Goal: Task Accomplishment & Management: Complete application form

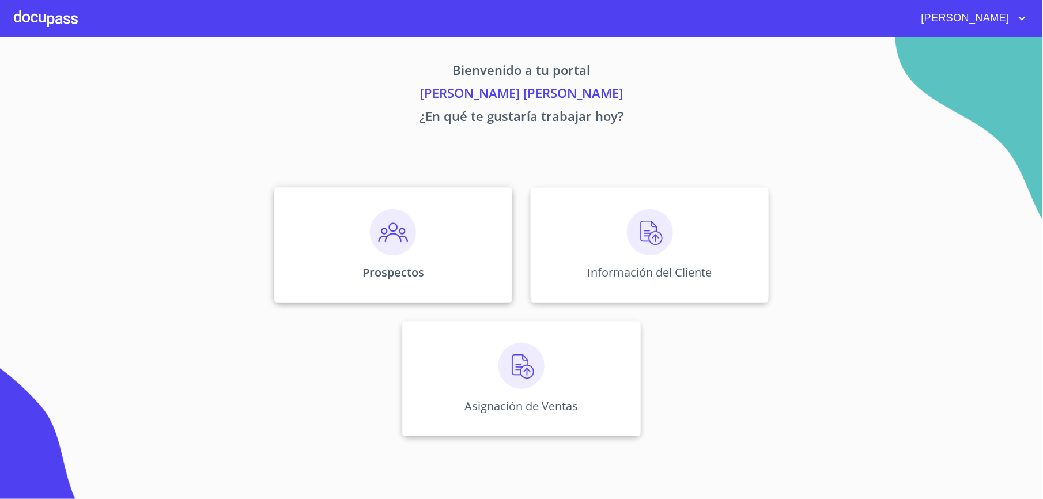
click at [422, 219] on div "Prospectos" at bounding box center [393, 244] width 238 height 115
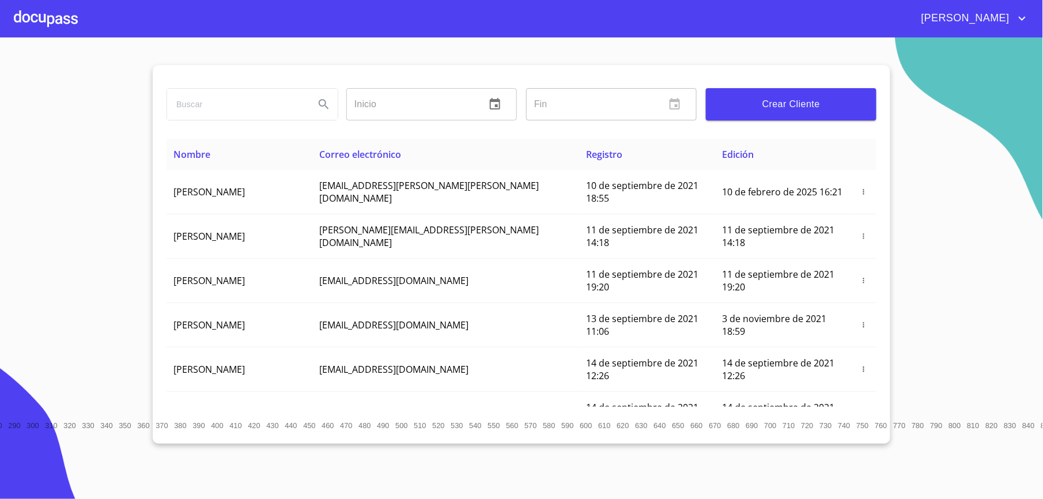
click at [745, 101] on span "Crear Cliente" at bounding box center [791, 104] width 152 height 16
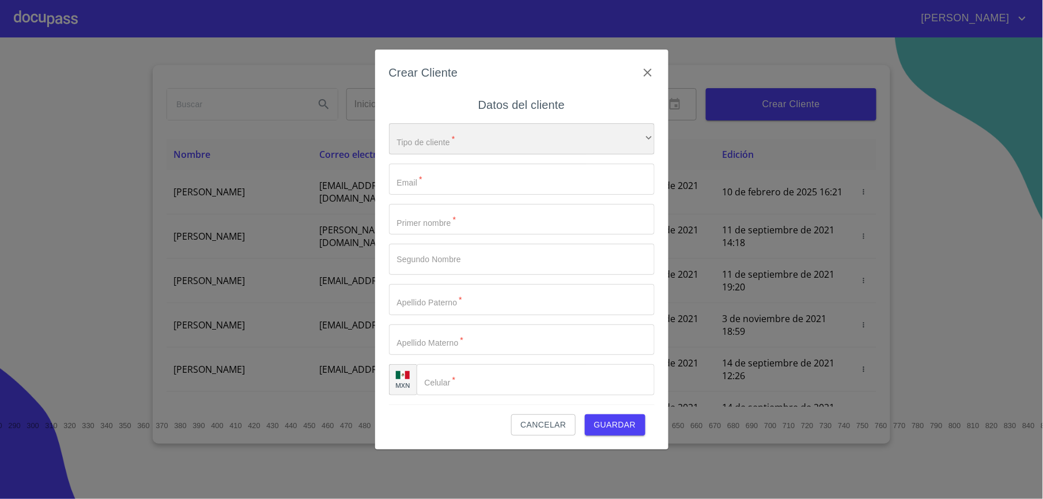
click at [518, 145] on div "​" at bounding box center [522, 138] width 266 height 31
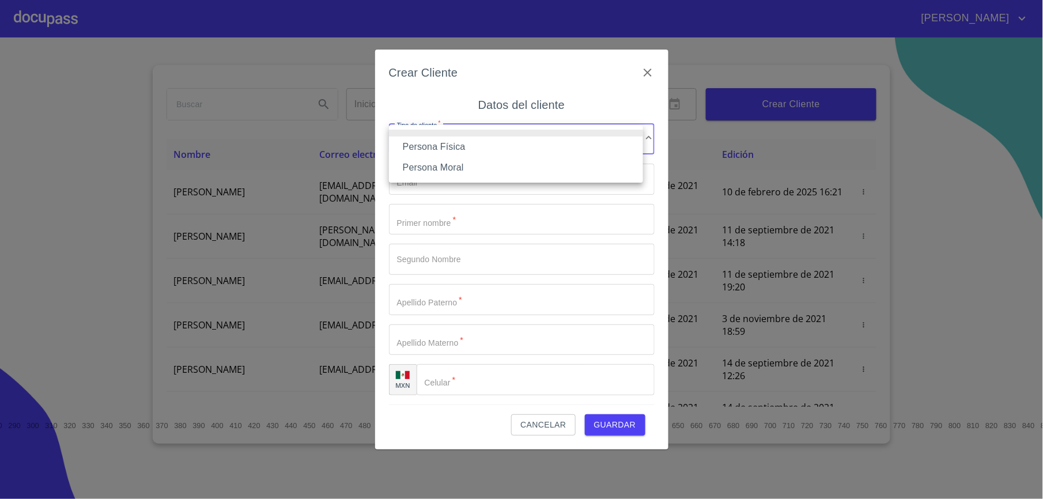
click at [467, 148] on li "Persona Física" at bounding box center [516, 147] width 254 height 21
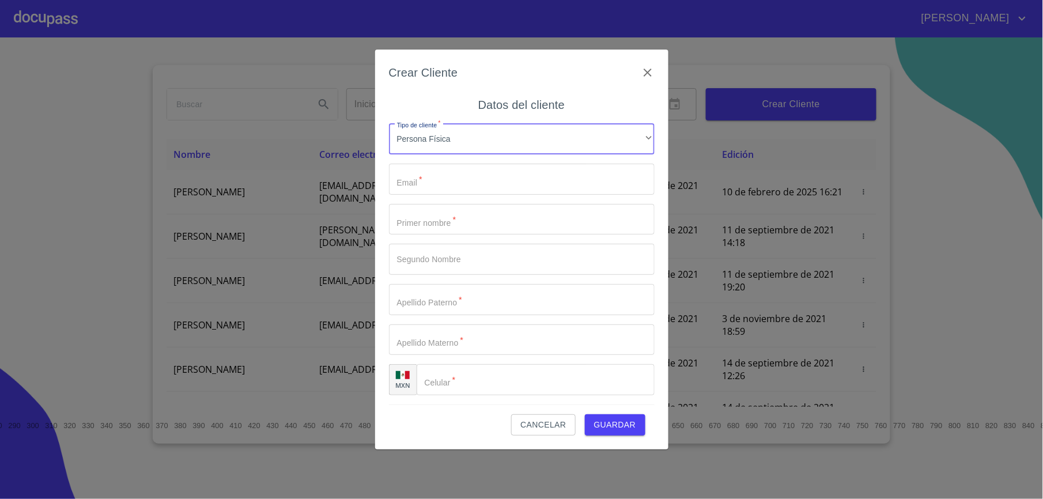
click at [467, 210] on input "Tipo de cliente   *" at bounding box center [522, 219] width 266 height 31
type input "[PERSON_NAME]"
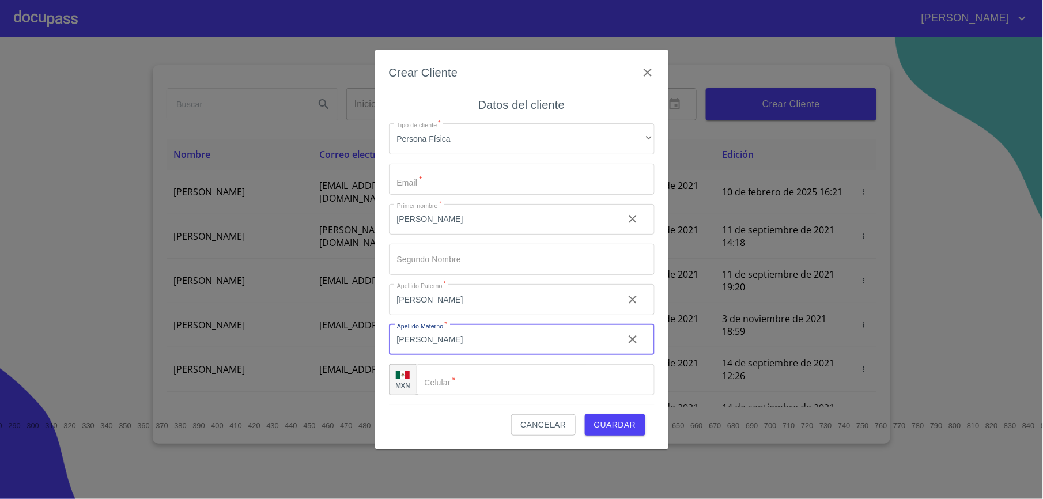
type input "[PERSON_NAME]"
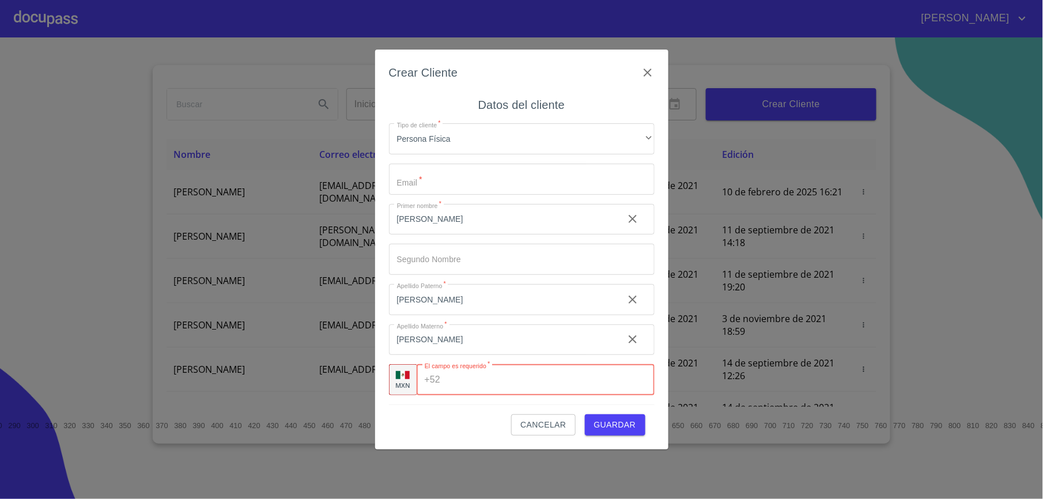
paste input "[PHONE_NUMBER]"
type input "[PHONE_NUMBER]"
click at [486, 179] on input "Tipo de cliente   *" at bounding box center [522, 179] width 266 height 31
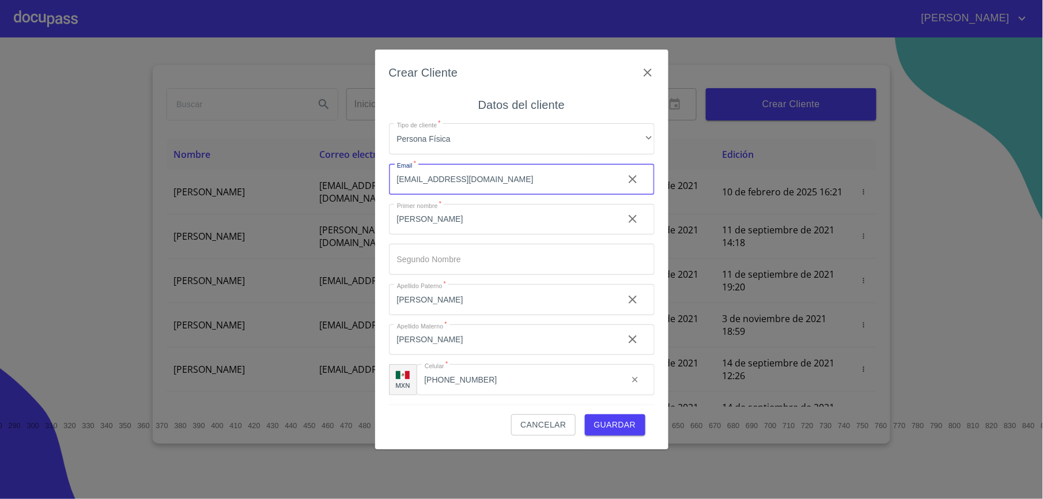
drag, startPoint x: 504, startPoint y: 175, endPoint x: 347, endPoint y: 184, distance: 157.0
click at [348, 184] on div "Crear Cliente Datos del cliente Tipo de cliente   * Persona Física ​ Email   * …" at bounding box center [521, 249] width 1043 height 499
type input "[EMAIL_ADDRESS][DOMAIN_NAME]"
click at [600, 419] on span "Guardar" at bounding box center [615, 425] width 42 height 14
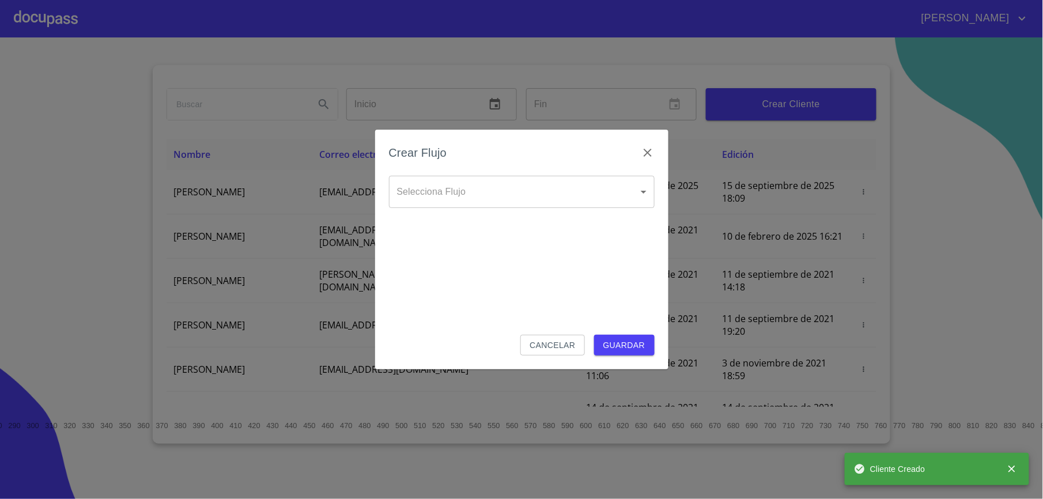
click at [593, 171] on div "Crear Flujo" at bounding box center [522, 159] width 266 height 32
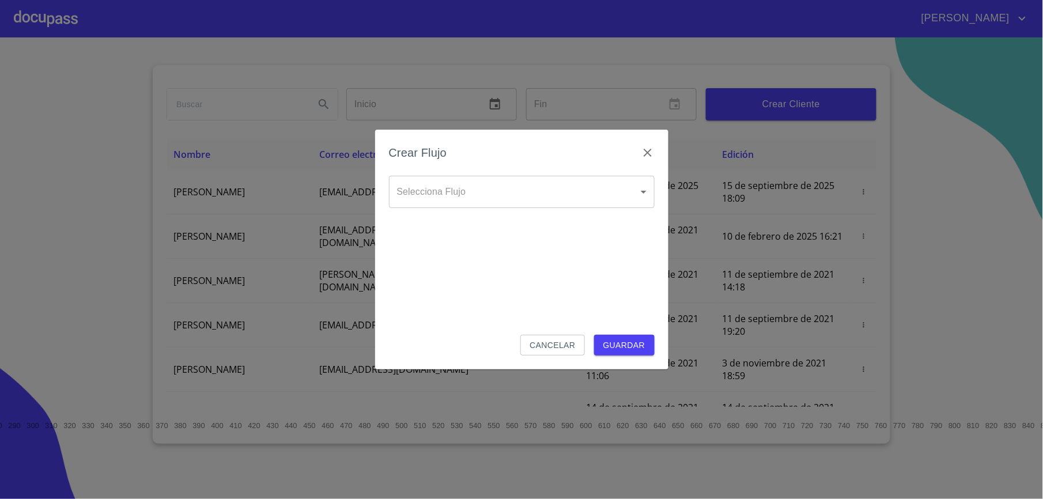
click at [593, 188] on body "[PERSON_NAME] ​ Fin ​ Crear Cliente Nombre Correo electrónico Registro Edición …" at bounding box center [521, 249] width 1043 height 499
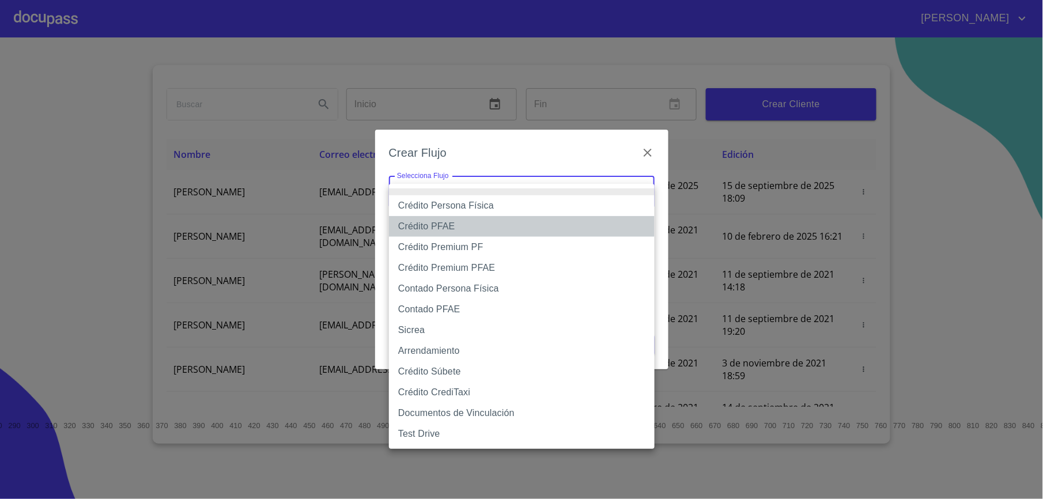
click at [532, 216] on li "Crédito PFAE" at bounding box center [522, 226] width 266 height 21
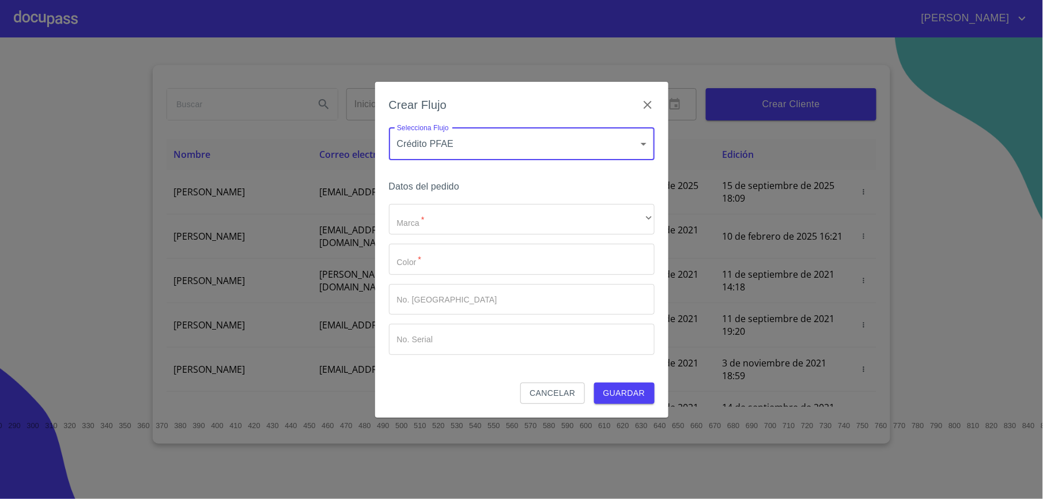
click at [519, 192] on h6 "Datos del pedido" at bounding box center [522, 187] width 266 height 16
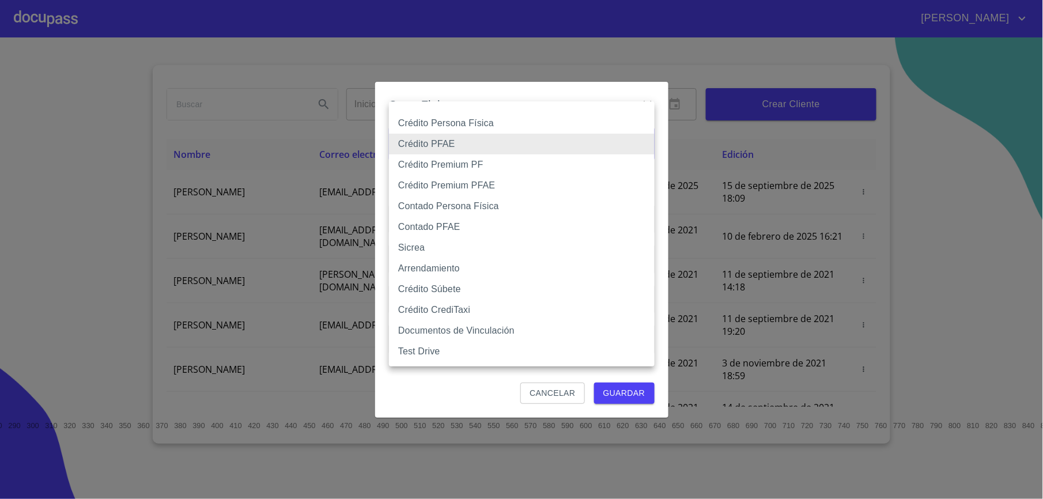
click at [529, 153] on body "[PERSON_NAME] ​ Fin ​ Crear Cliente Nombre Correo electrónico Registro Edición …" at bounding box center [521, 249] width 1043 height 499
click at [480, 128] on li "Crédito Persona Física" at bounding box center [522, 123] width 266 height 21
type input "6009fb3c7d1714eb8809aa97"
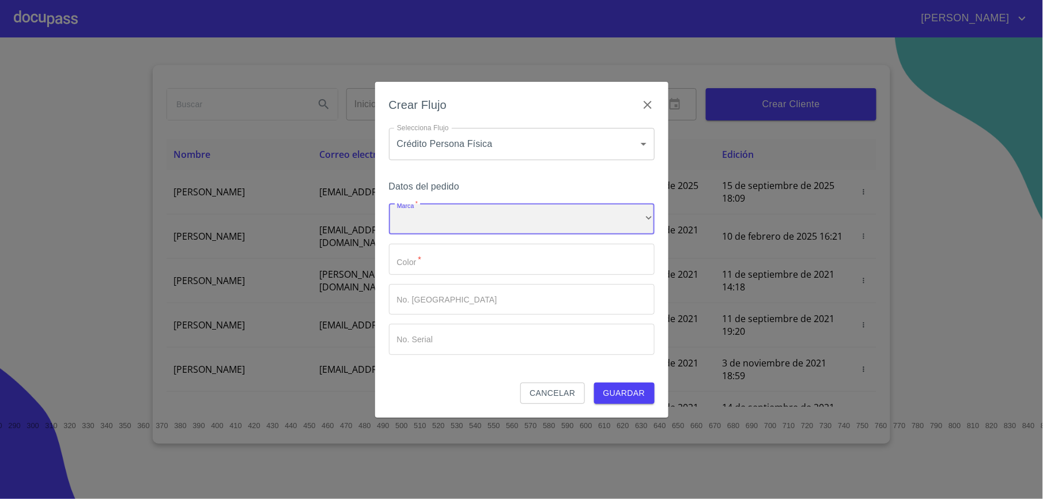
click at [480, 219] on div "​" at bounding box center [522, 219] width 266 height 31
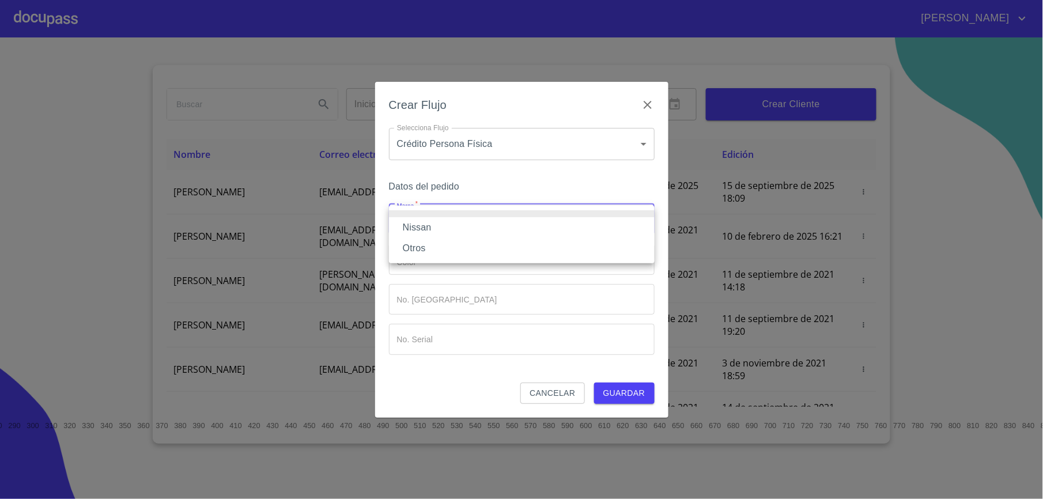
click at [452, 230] on li "Nissan" at bounding box center [522, 227] width 266 height 21
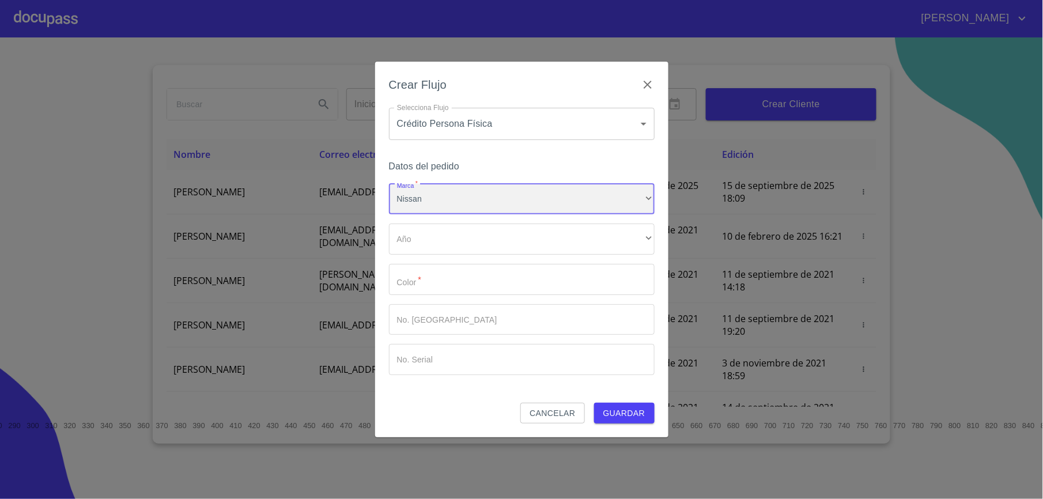
click at [445, 194] on div "Nissan" at bounding box center [522, 199] width 266 height 31
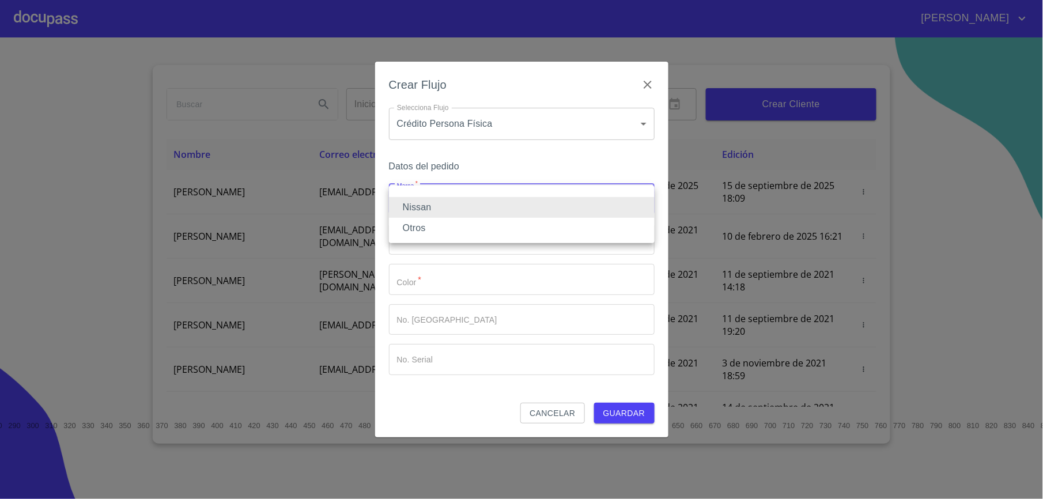
click at [438, 233] on li "Otros" at bounding box center [522, 228] width 266 height 21
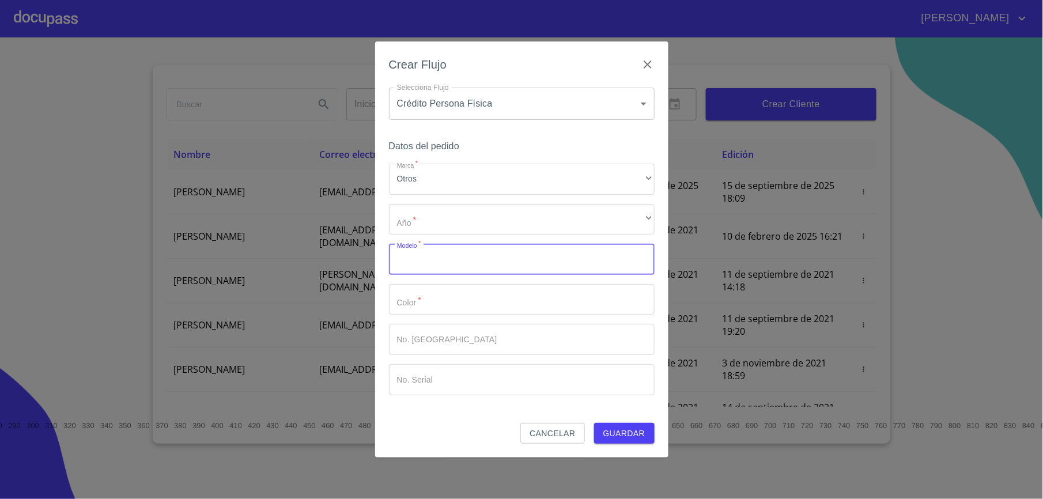
click at [438, 249] on input "Marca   *" at bounding box center [522, 259] width 266 height 31
click at [438, 227] on div "​" at bounding box center [522, 219] width 266 height 31
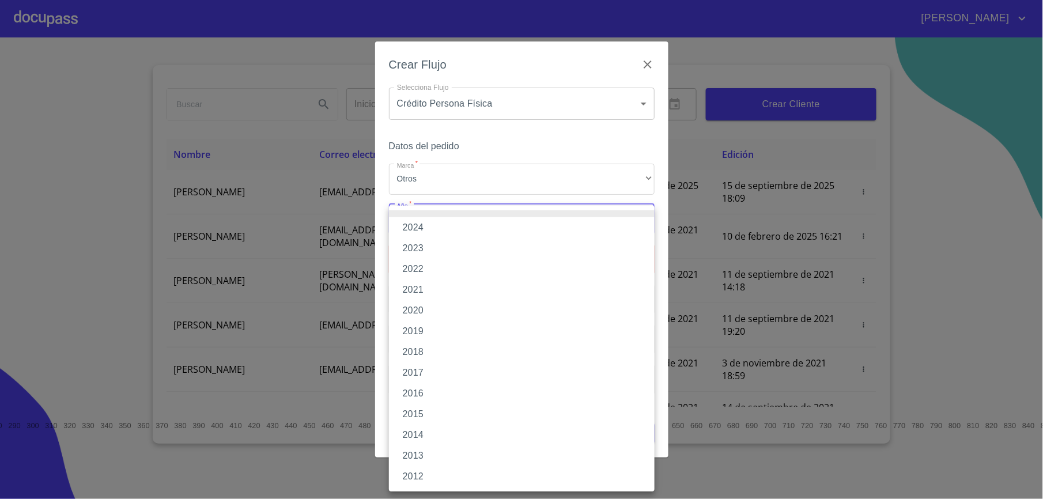
click at [427, 249] on li "2023" at bounding box center [522, 248] width 266 height 21
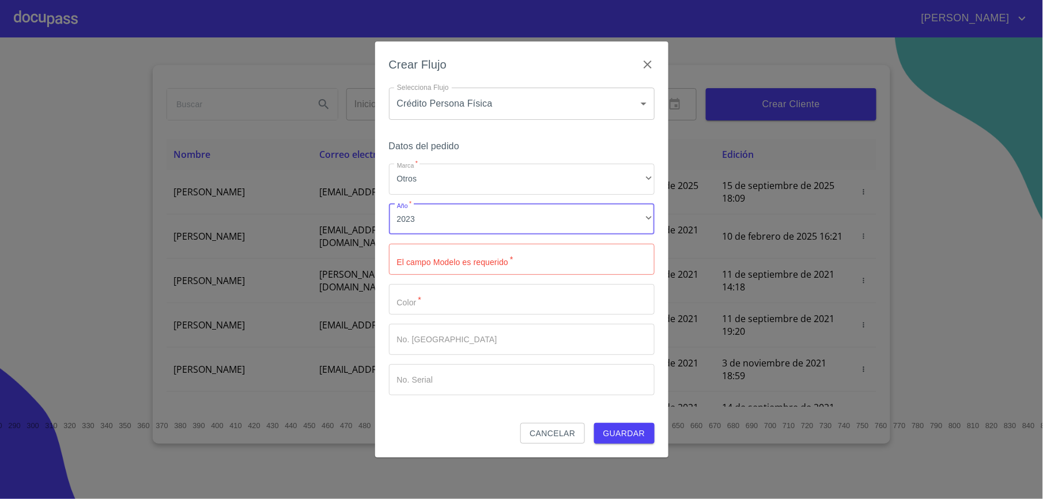
click at [429, 254] on input "Marca   *" at bounding box center [522, 259] width 266 height 31
type input "avanza"
click at [446, 298] on input "Marca   *" at bounding box center [522, 299] width 266 height 31
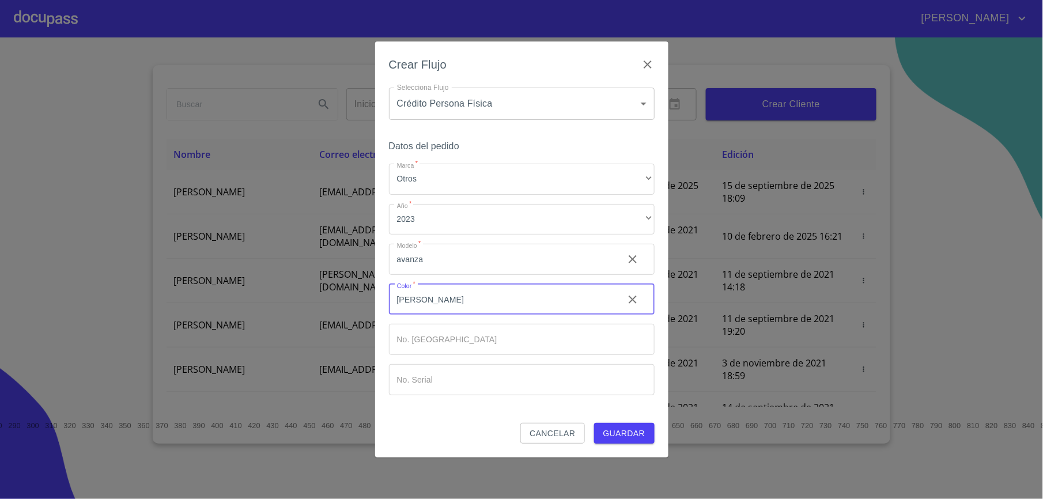
type input "[PERSON_NAME]"
click at [605, 441] on button "Guardar" at bounding box center [624, 433] width 60 height 21
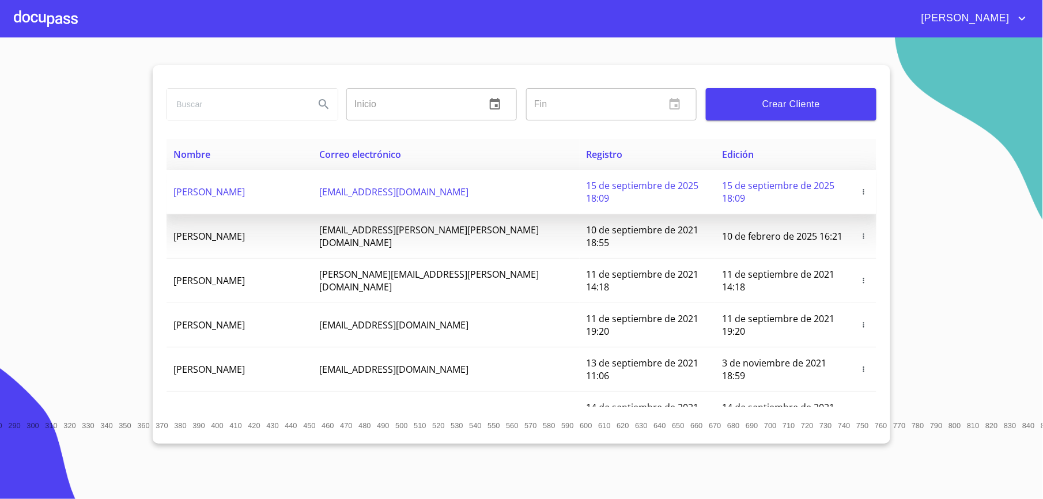
click at [206, 201] on td "[PERSON_NAME]" at bounding box center [239, 192] width 146 height 44
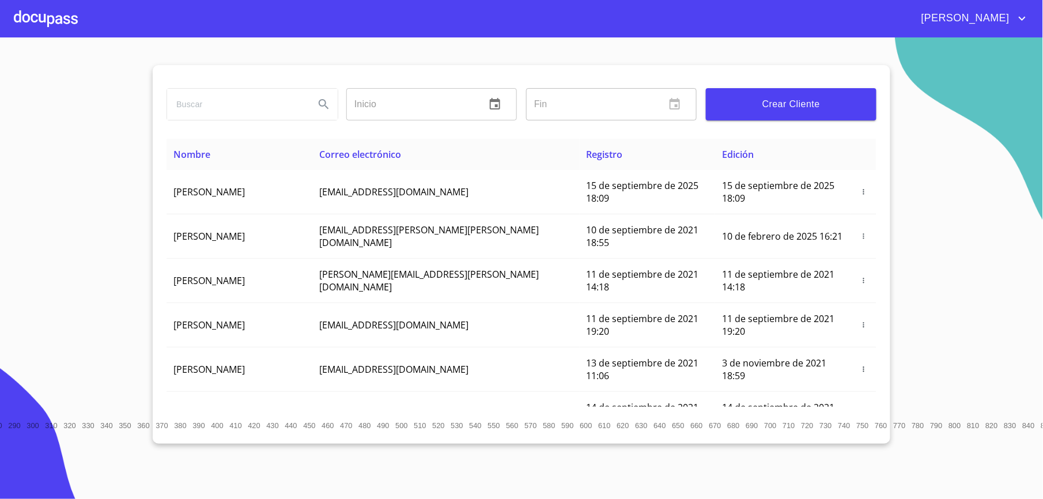
click at [72, 18] on div at bounding box center [46, 18] width 64 height 37
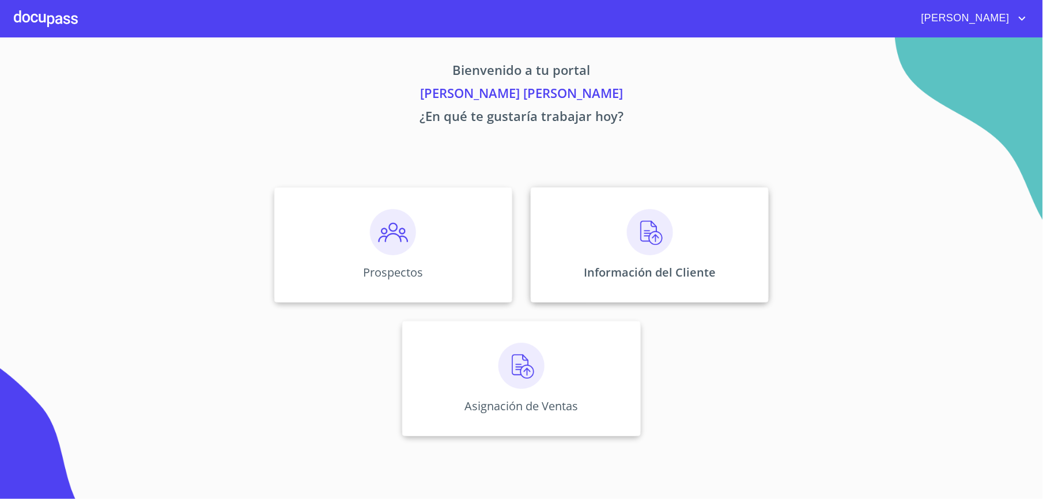
click at [690, 267] on p "Información del Cliente" at bounding box center [650, 272] width 132 height 16
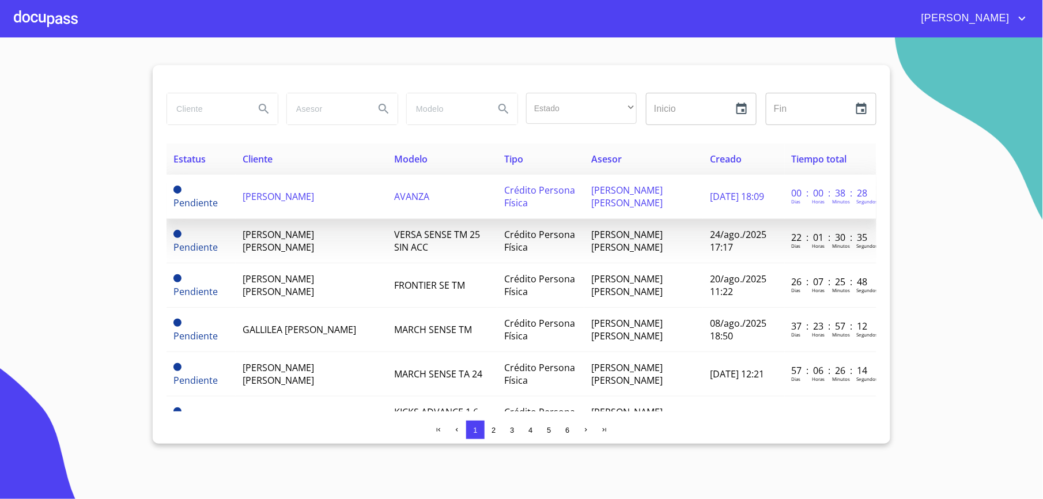
click at [263, 194] on span "[PERSON_NAME]" at bounding box center [278, 196] width 71 height 13
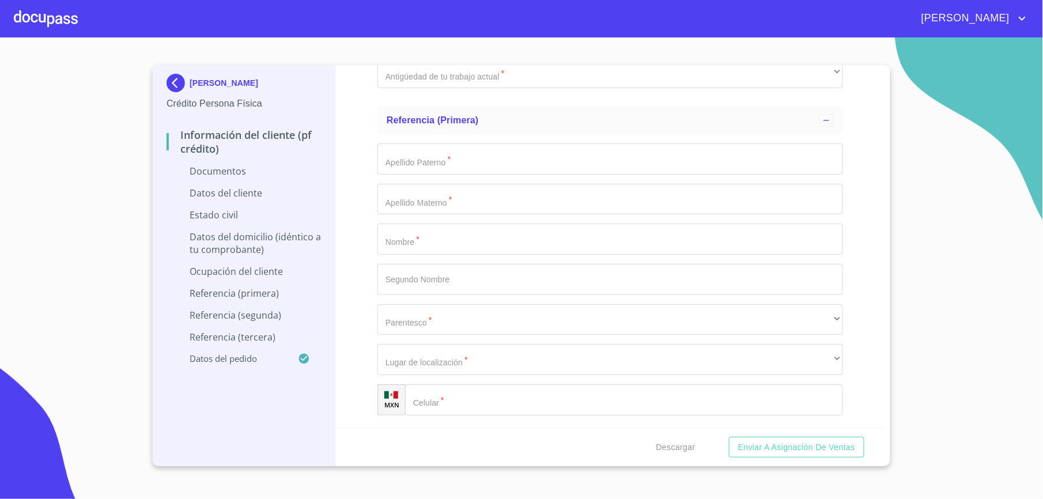
scroll to position [3325, 0]
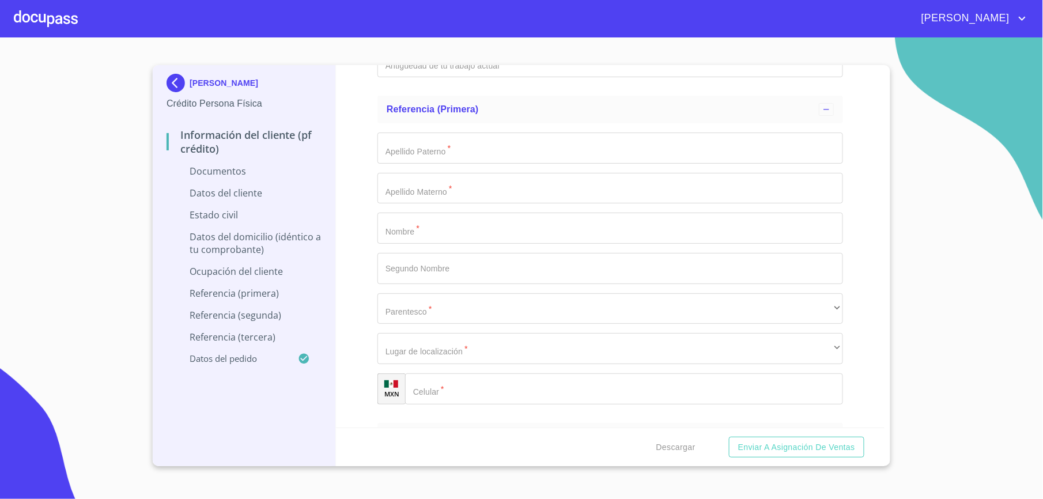
click at [648, 240] on input "Documento de identificación.   *" at bounding box center [609, 228] width 465 height 31
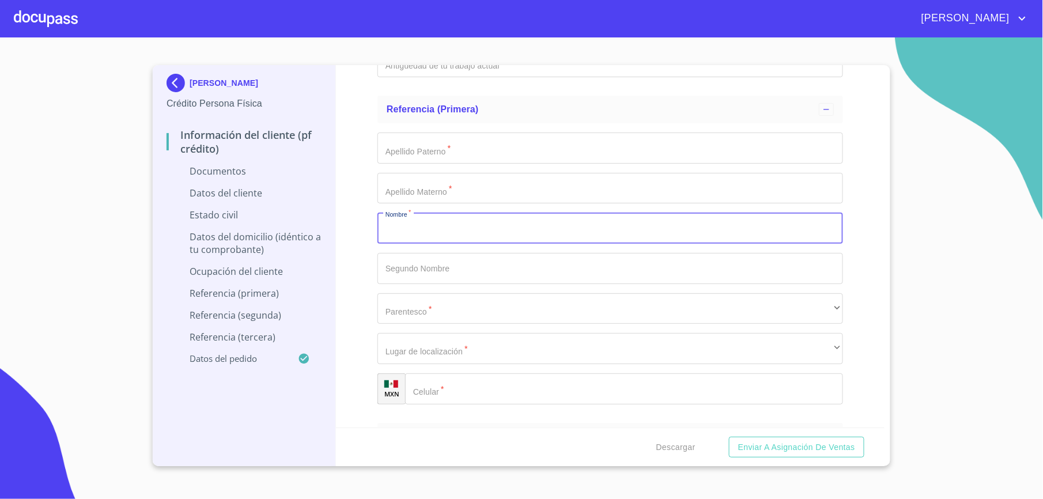
type input "n"
type input "[PERSON_NAME]"
click at [568, 143] on input "Documento de identificación.   *" at bounding box center [609, 148] width 465 height 31
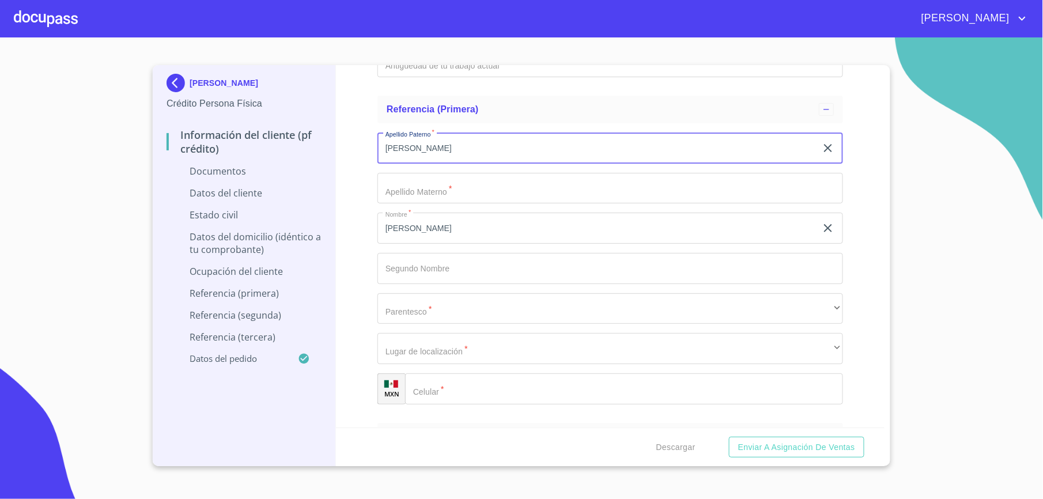
type input "[PERSON_NAME]"
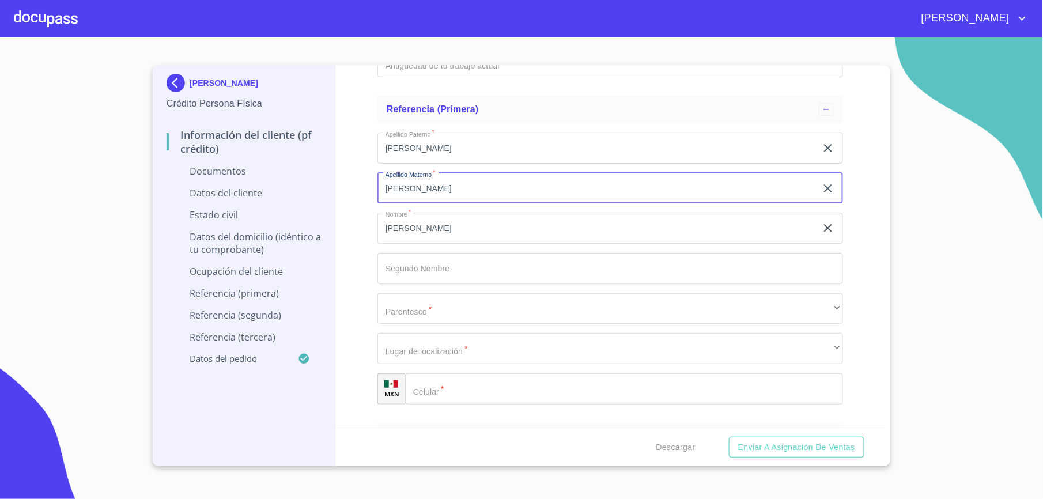
type input "[PERSON_NAME]"
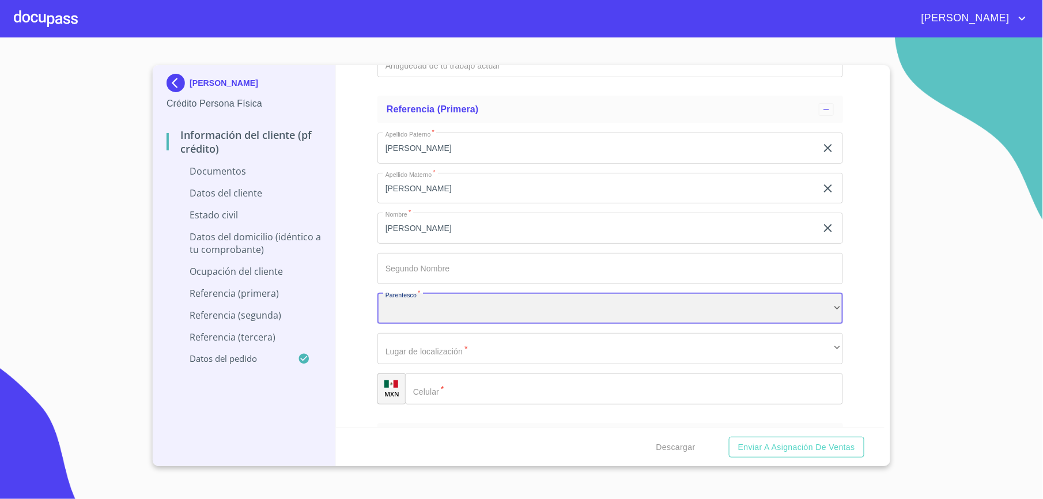
click at [512, 319] on div "​" at bounding box center [609, 308] width 465 height 31
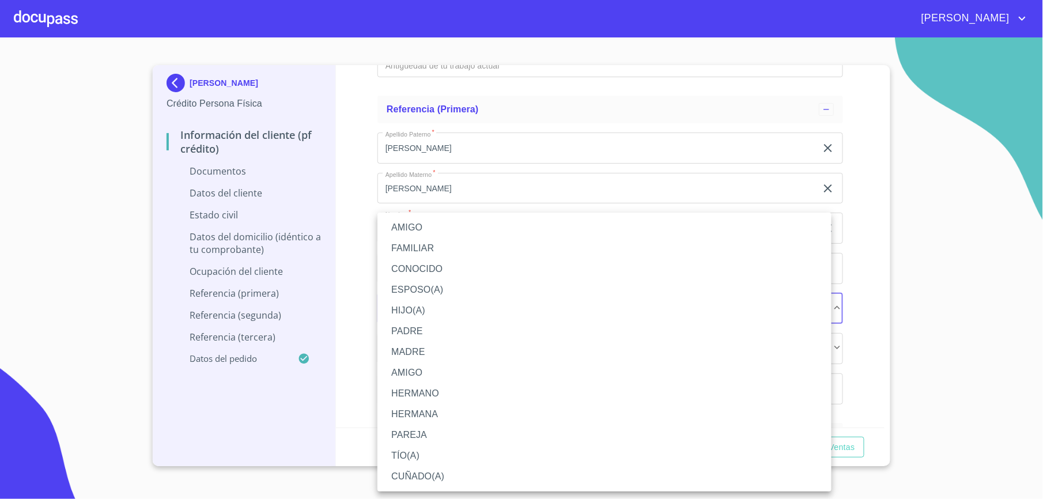
click at [419, 222] on li "AMIGO" at bounding box center [604, 227] width 454 height 21
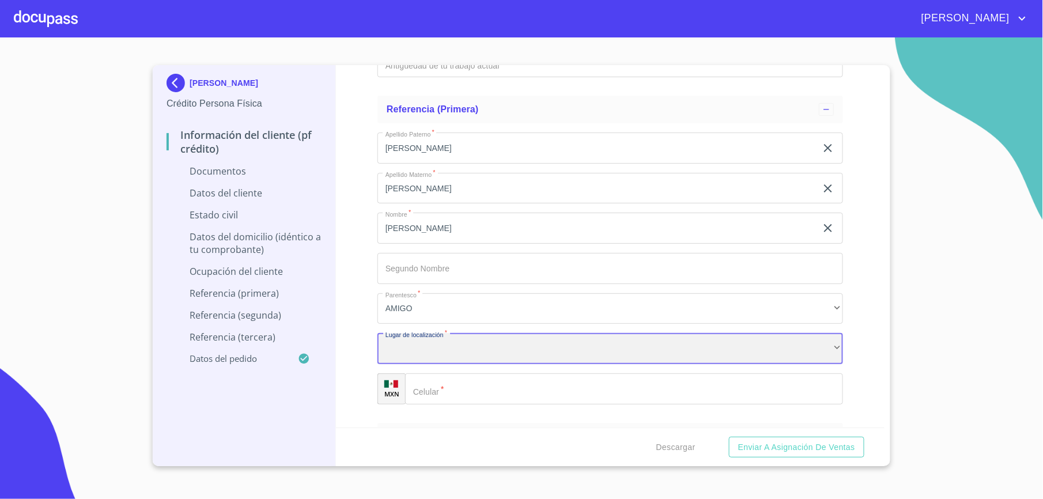
click at [482, 349] on div "​" at bounding box center [609, 348] width 465 height 31
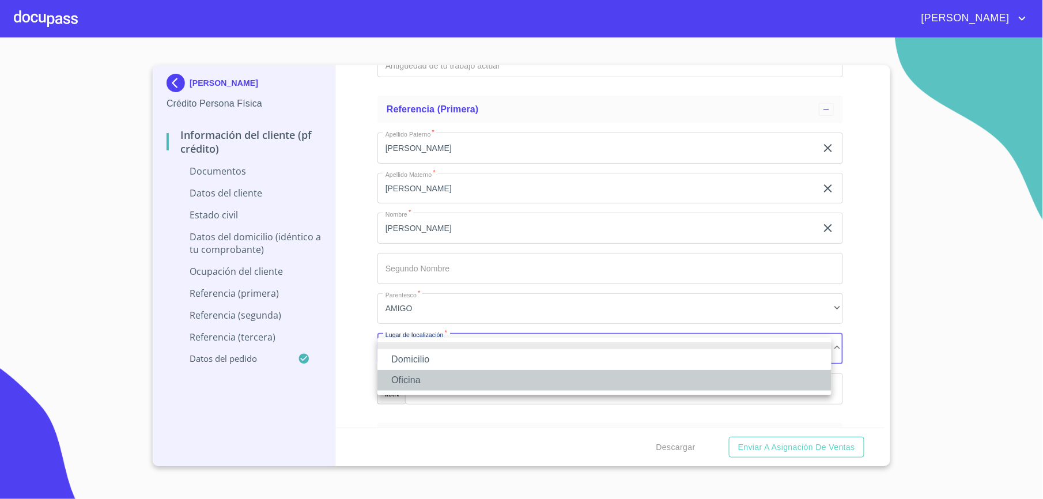
click at [434, 380] on li "Oficina" at bounding box center [604, 380] width 454 height 21
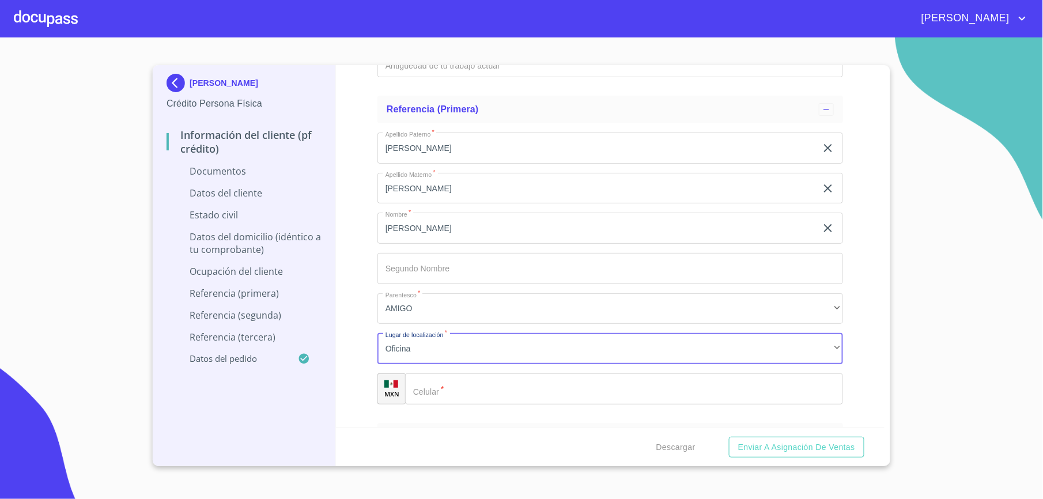
click at [475, 392] on input "Documento de identificación.   *" at bounding box center [624, 388] width 438 height 31
click at [475, 392] on input "Documento de identificación.   *" at bounding box center [638, 388] width 408 height 31
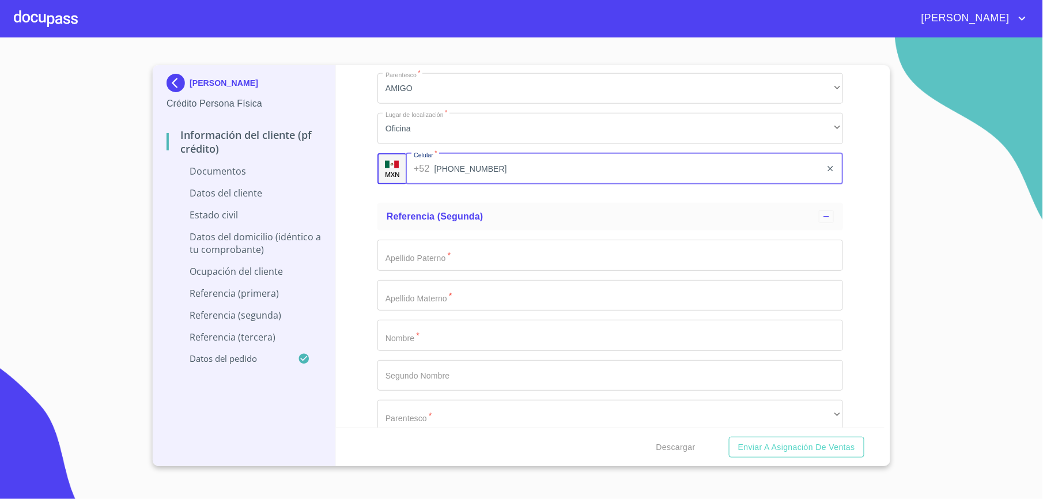
scroll to position [3556, 0]
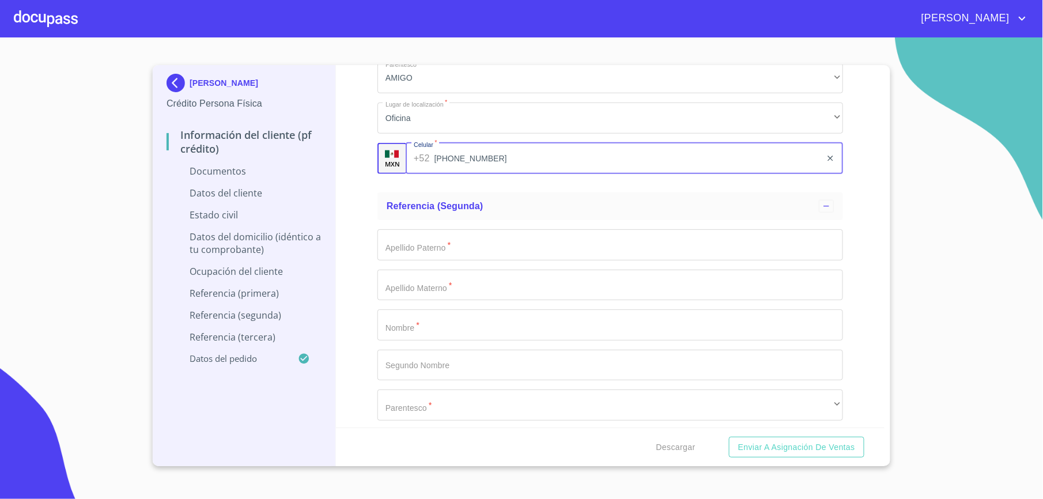
type input "[PHONE_NUMBER]"
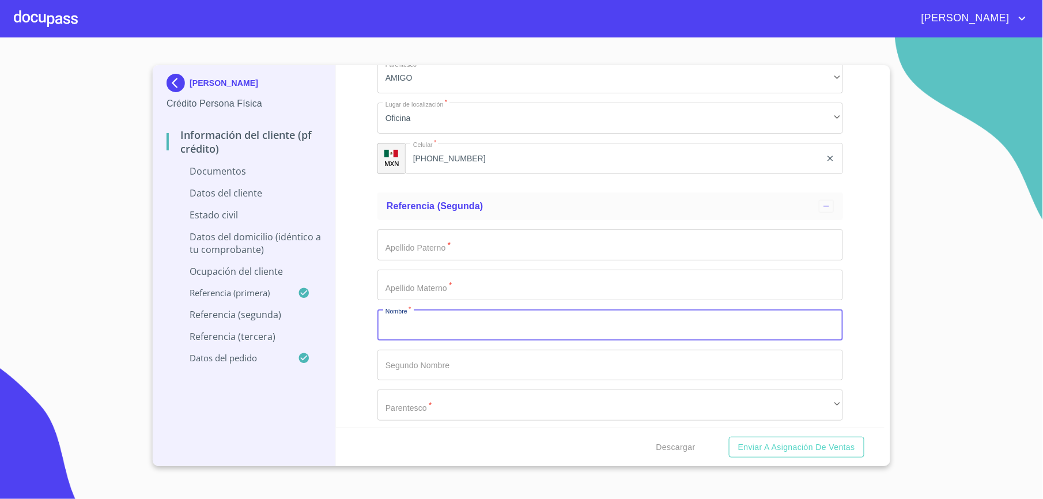
click at [453, 334] on input "Documento de identificación.   *" at bounding box center [609, 324] width 465 height 31
type input "[PERSON_NAME]"
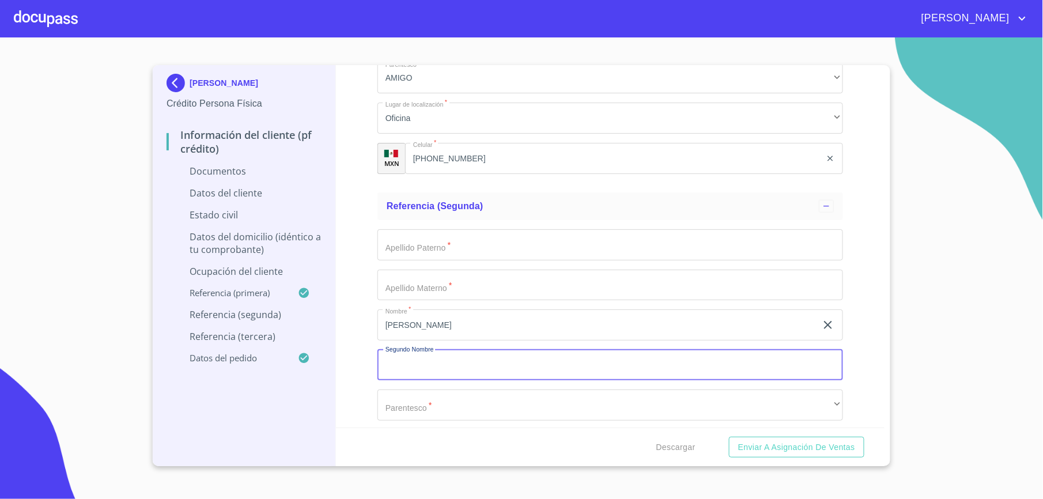
click at [471, 369] on input "Documento de identificación.   *" at bounding box center [609, 365] width 465 height 31
type input "sarai"
click at [469, 255] on input "Documento de identificación.   *" at bounding box center [609, 244] width 465 height 31
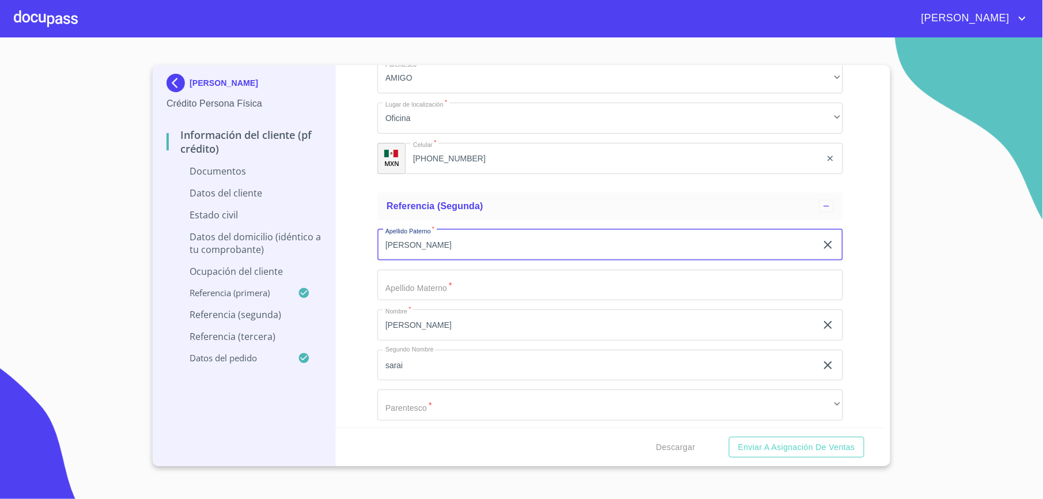
type input "[PERSON_NAME]"
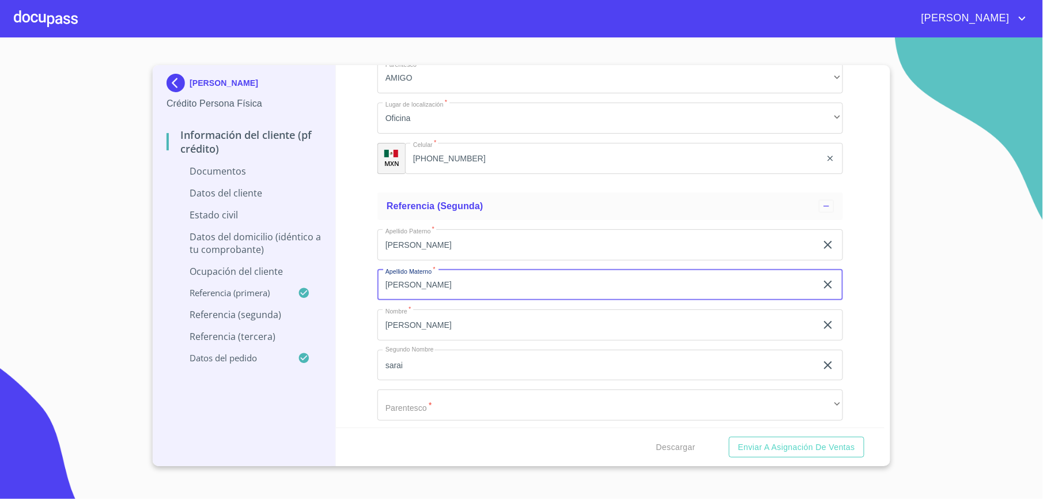
type input "[PERSON_NAME]"
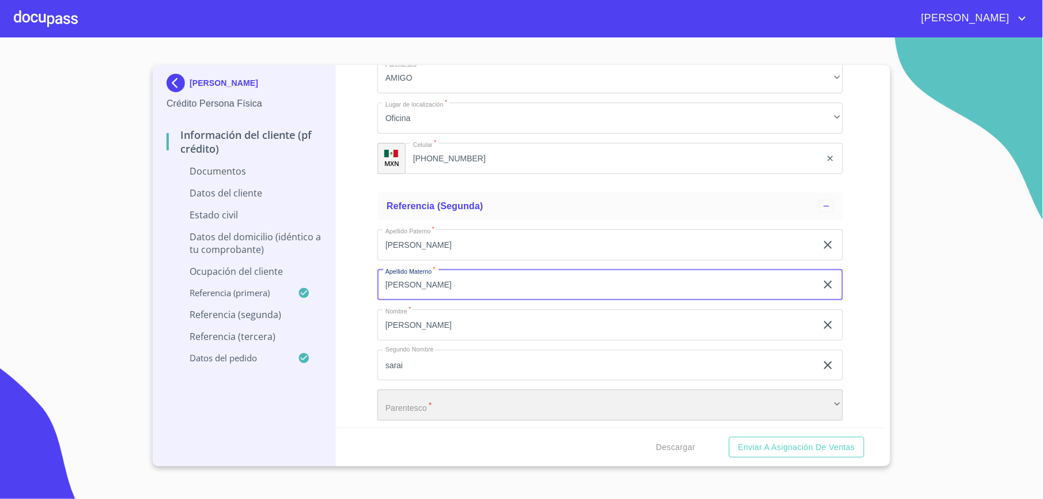
click at [519, 407] on div "​" at bounding box center [609, 404] width 465 height 31
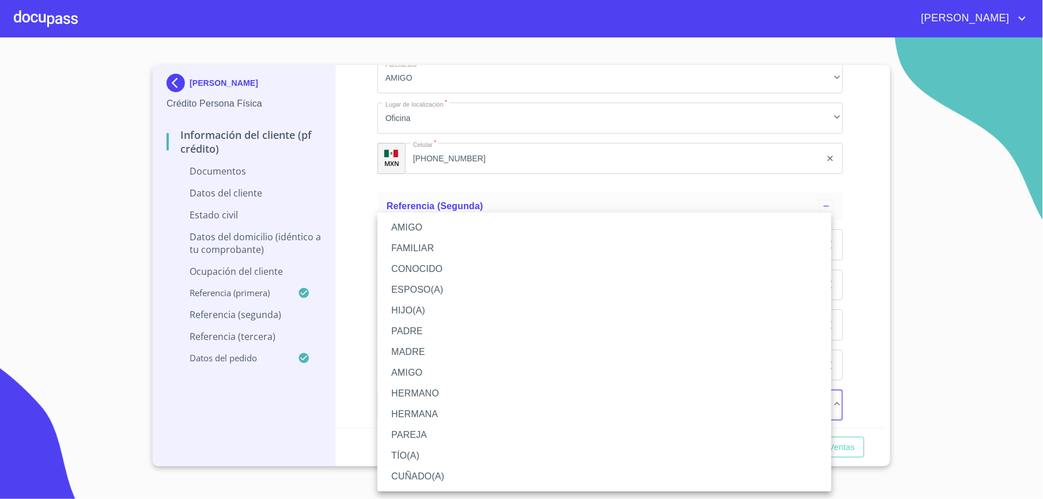
click at [406, 245] on li "FAMILIAR" at bounding box center [604, 248] width 454 height 21
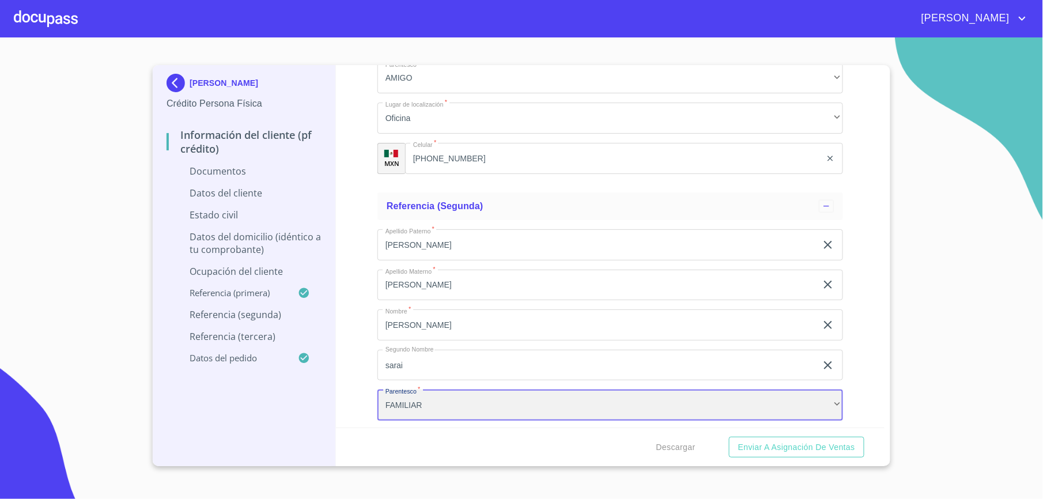
scroll to position [3709, 0]
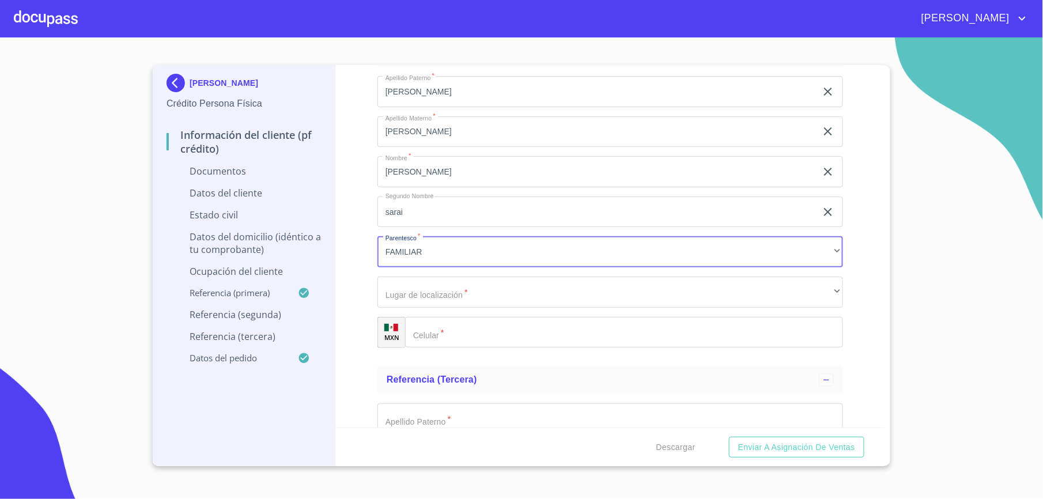
click at [464, 331] on input "Documento de identificación.   *" at bounding box center [624, 332] width 438 height 31
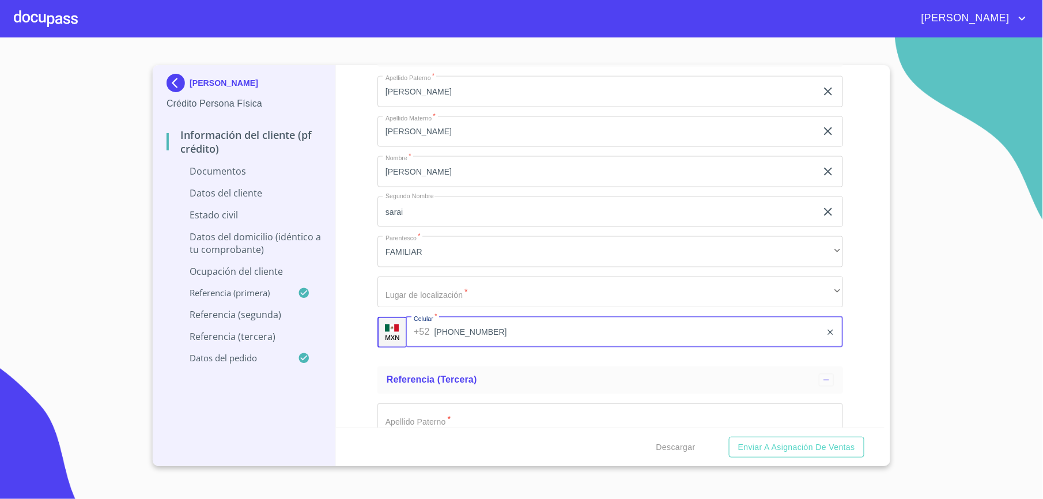
type input "[PHONE_NUMBER]"
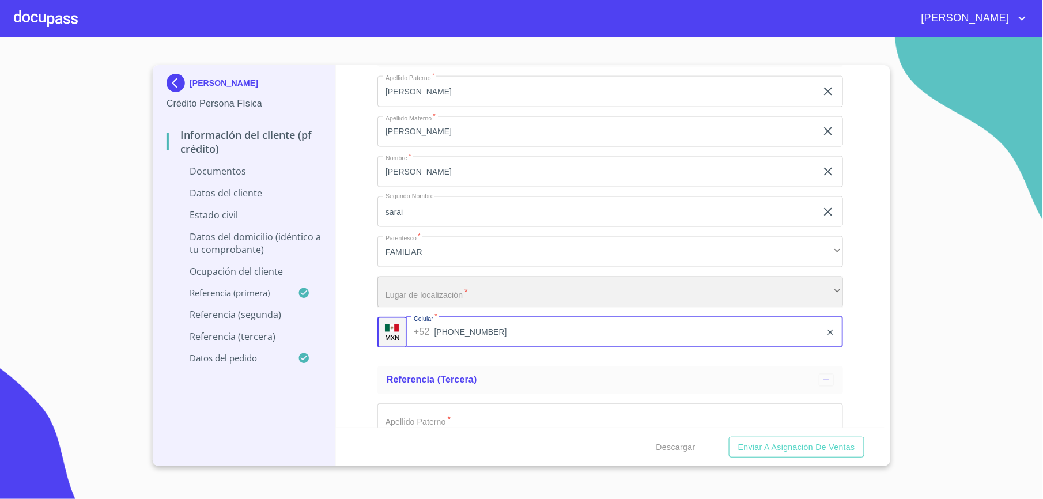
click at [473, 297] on div "​" at bounding box center [609, 292] width 465 height 31
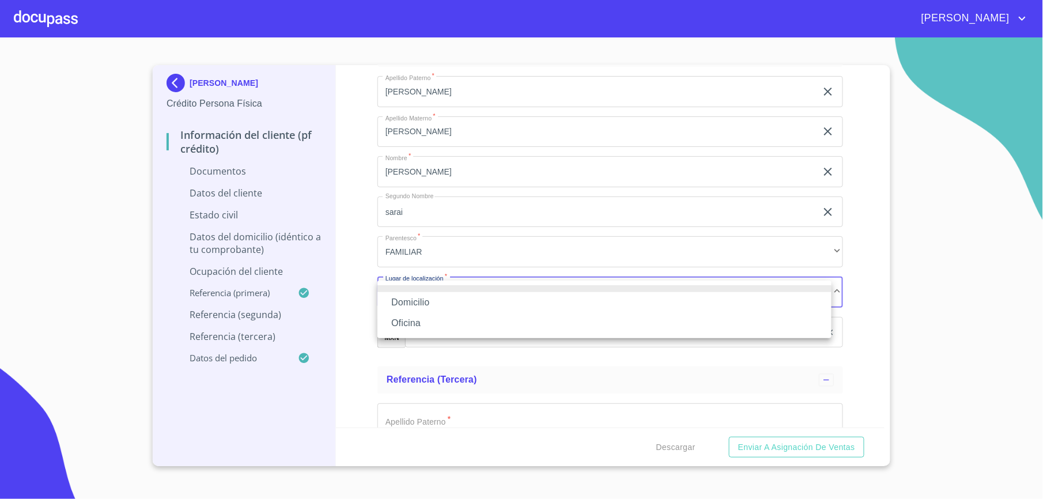
click at [431, 324] on li "Oficina" at bounding box center [604, 323] width 454 height 21
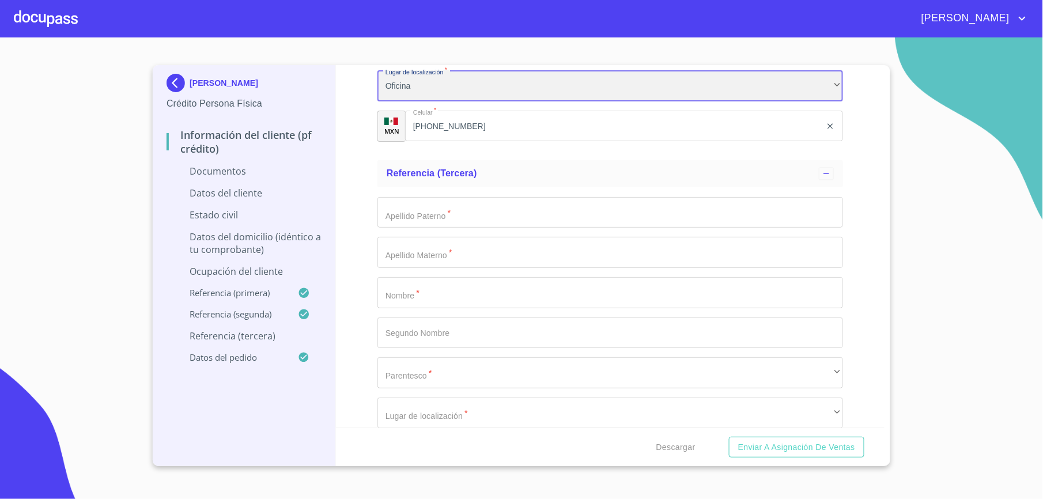
scroll to position [3939, 0]
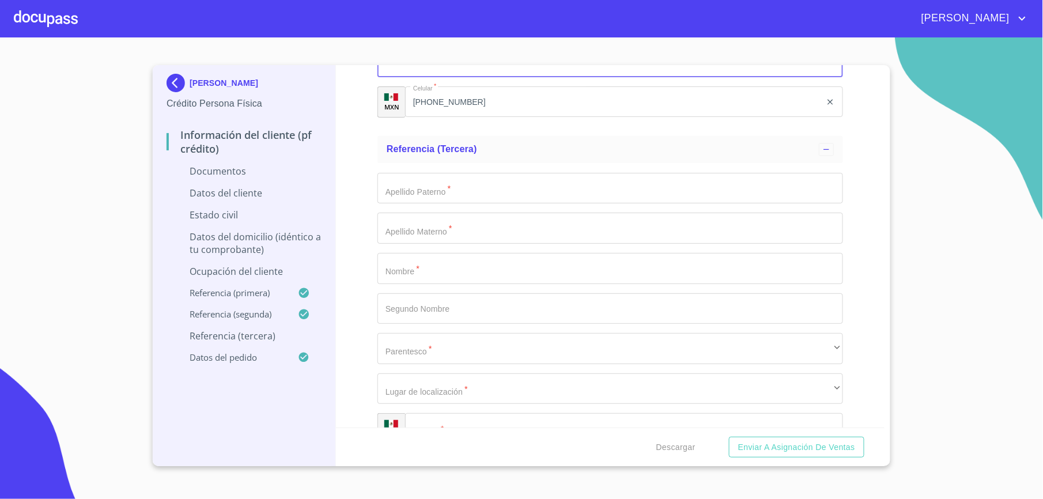
click at [448, 270] on input "Documento de identificación.   *" at bounding box center [609, 268] width 465 height 31
type input "[PERSON_NAME]"
click at [478, 191] on input "Documento de identificación.   *" at bounding box center [609, 188] width 465 height 31
type input "[PERSON_NAME]"
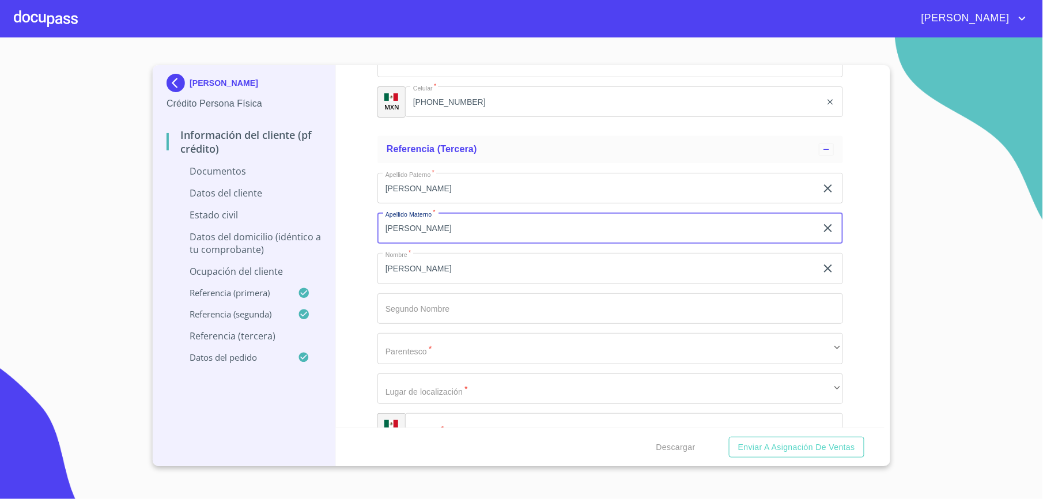
type input "[PERSON_NAME]"
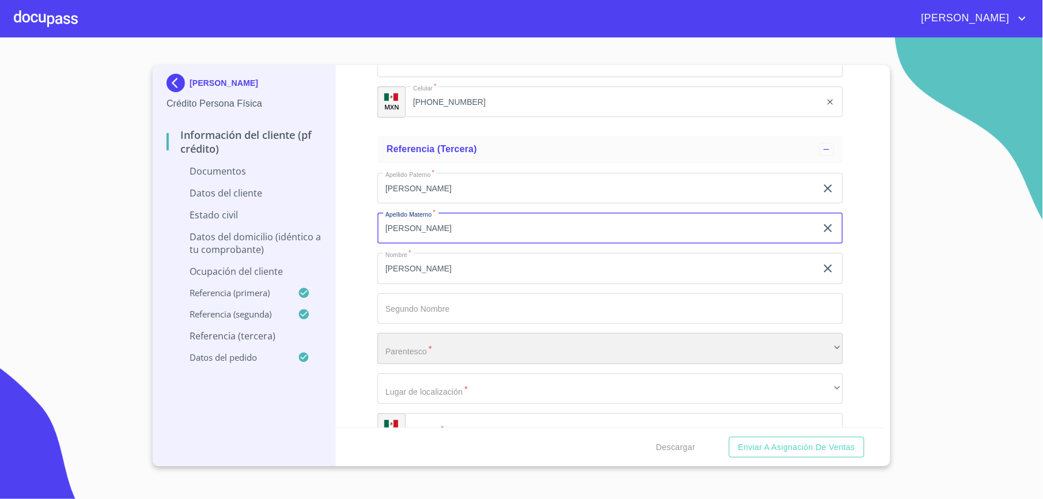
click at [461, 342] on div "​" at bounding box center [609, 348] width 465 height 31
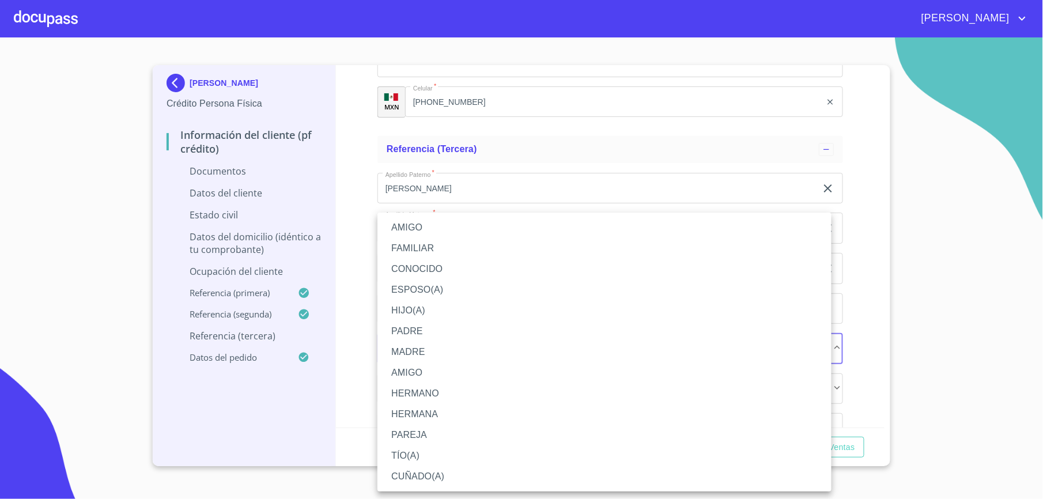
click at [423, 228] on li "AMIGO" at bounding box center [604, 227] width 454 height 21
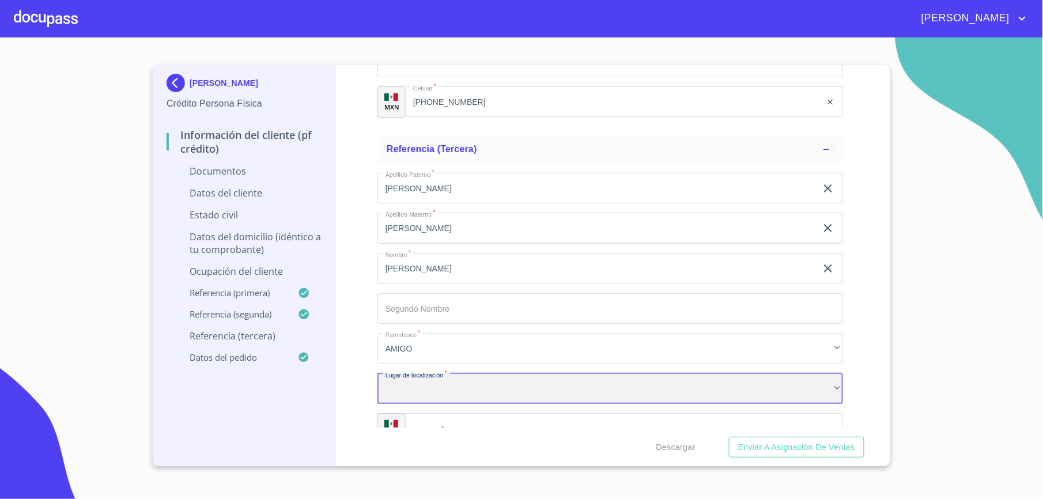
click at [448, 396] on div "​" at bounding box center [609, 388] width 465 height 31
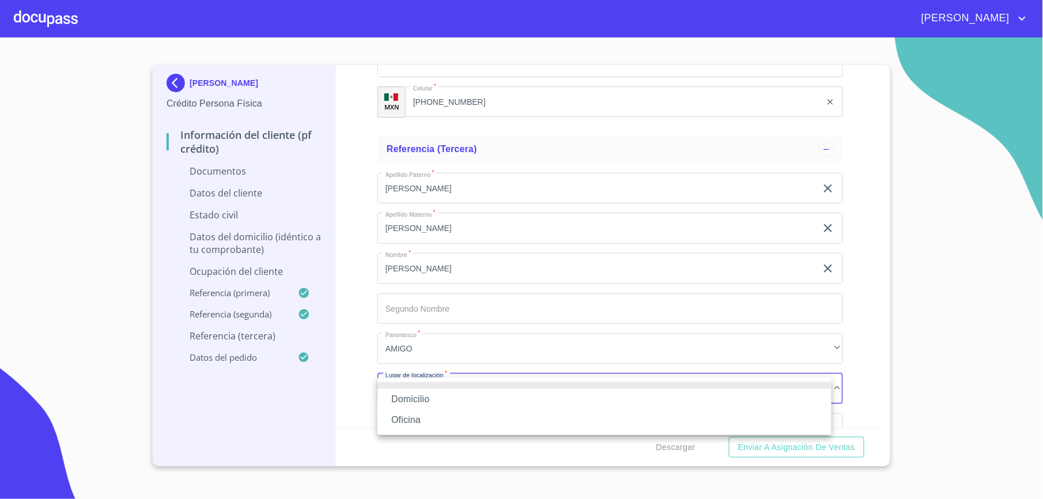
drag, startPoint x: 422, startPoint y: 422, endPoint x: 362, endPoint y: 406, distance: 62.8
click at [422, 422] on li "Oficina" at bounding box center [604, 420] width 454 height 21
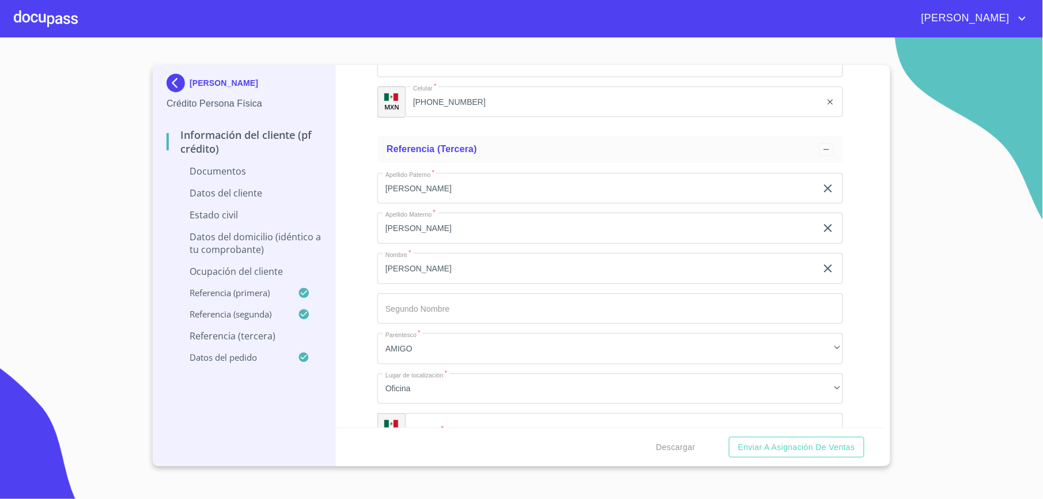
click at [335, 394] on div "[PERSON_NAME] Crédito Persona Física Información del cliente (PF crédito) Docum…" at bounding box center [244, 265] width 183 height 401
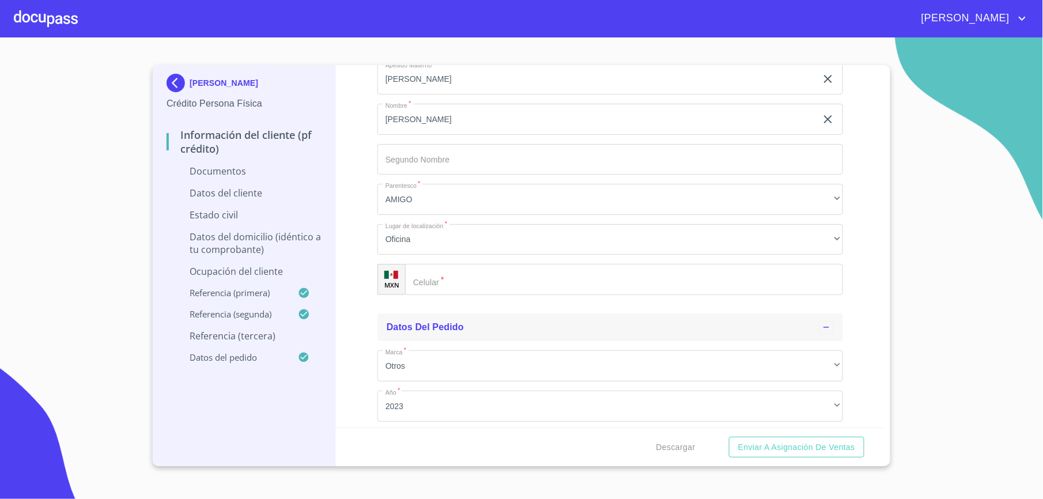
scroll to position [4093, 0]
click at [457, 280] on input "Documento de identificación.   *" at bounding box center [624, 274] width 438 height 31
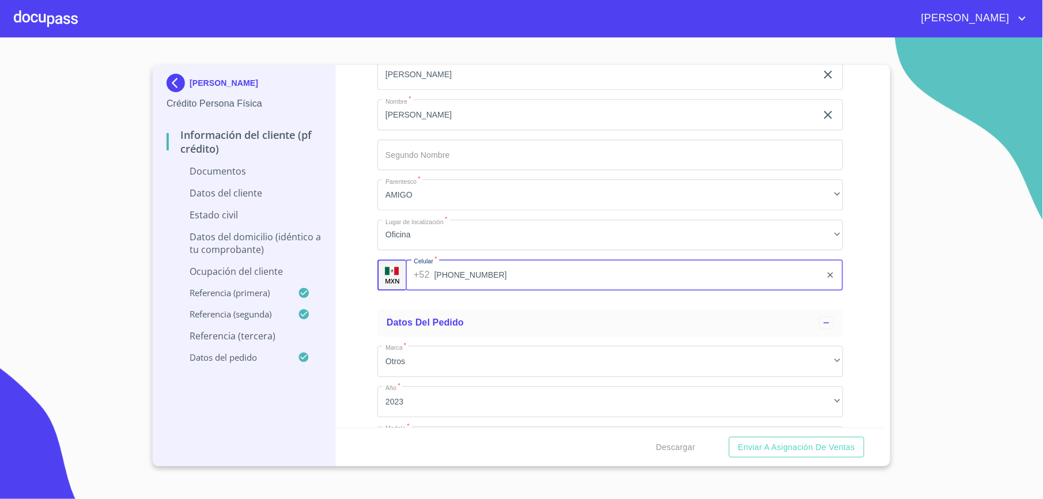
type input "[PHONE_NUMBER]"
click at [359, 306] on div "Información del cliente (PF crédito) Documentos Documento de identificación.   …" at bounding box center [610, 246] width 549 height 362
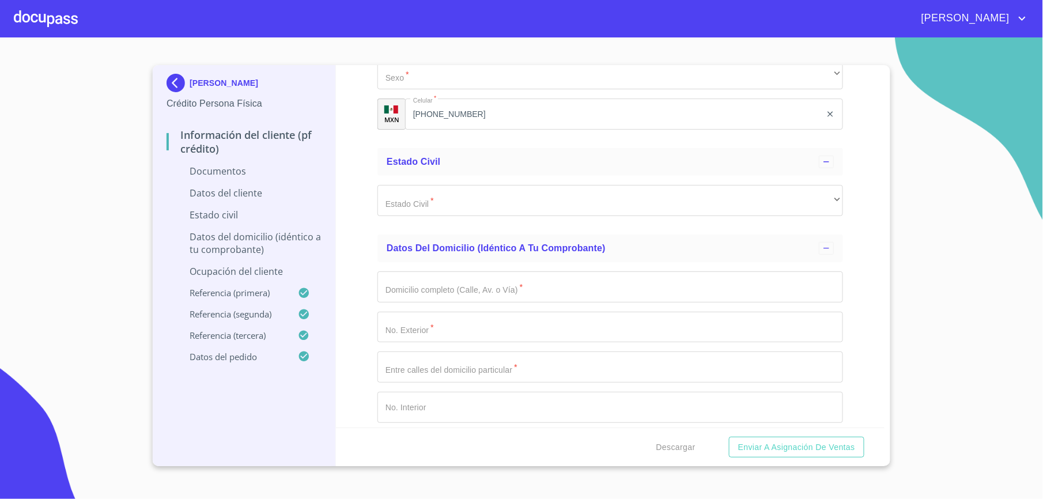
scroll to position [1752, 0]
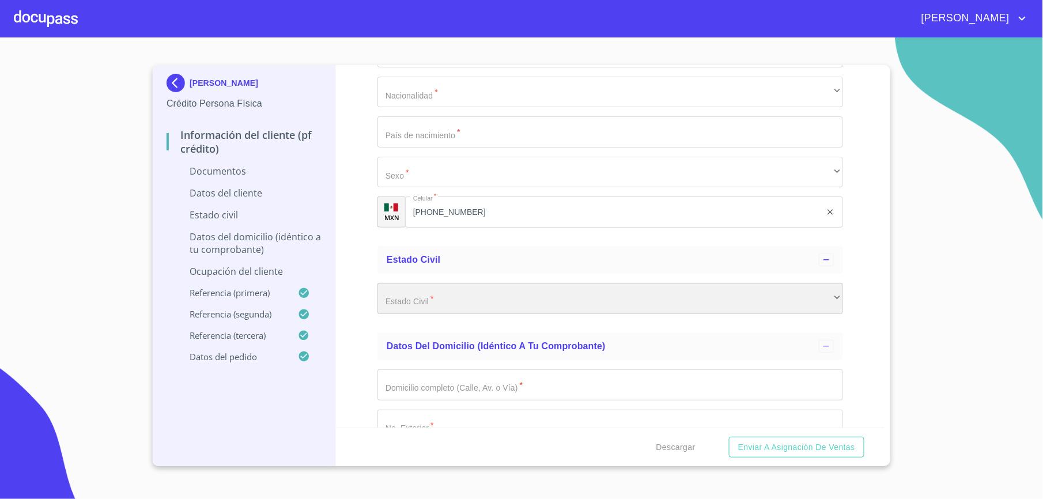
click at [747, 298] on div "​" at bounding box center [609, 298] width 465 height 31
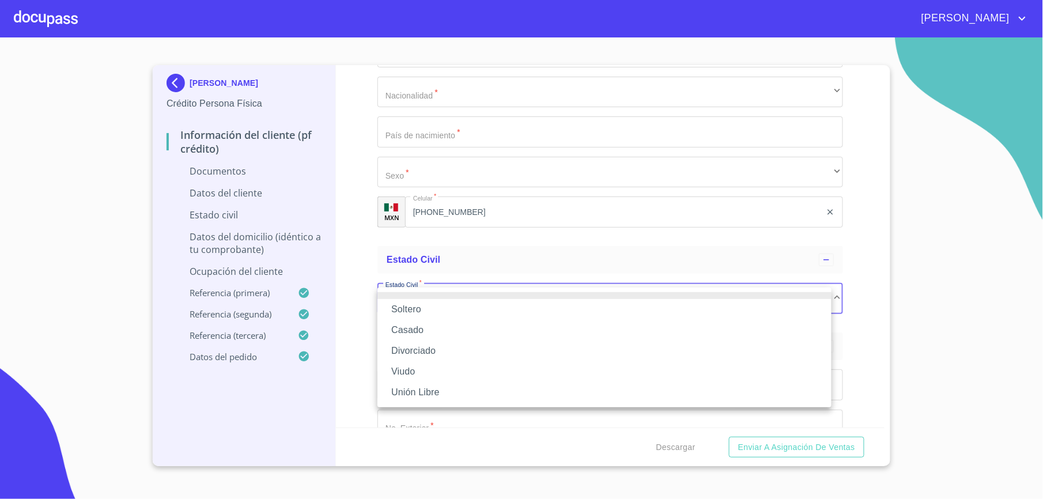
click at [433, 327] on li "Casado" at bounding box center [604, 330] width 454 height 21
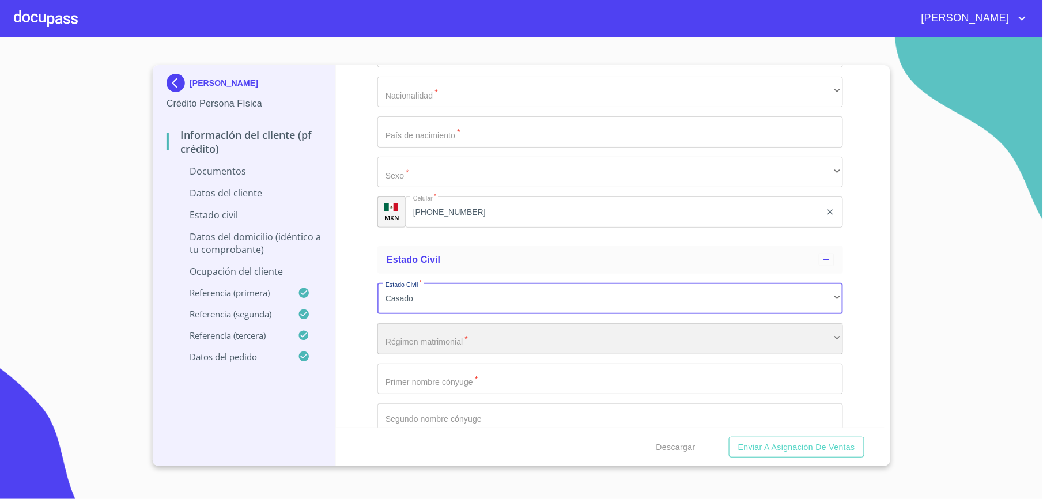
click at [520, 346] on div "​" at bounding box center [609, 338] width 465 height 31
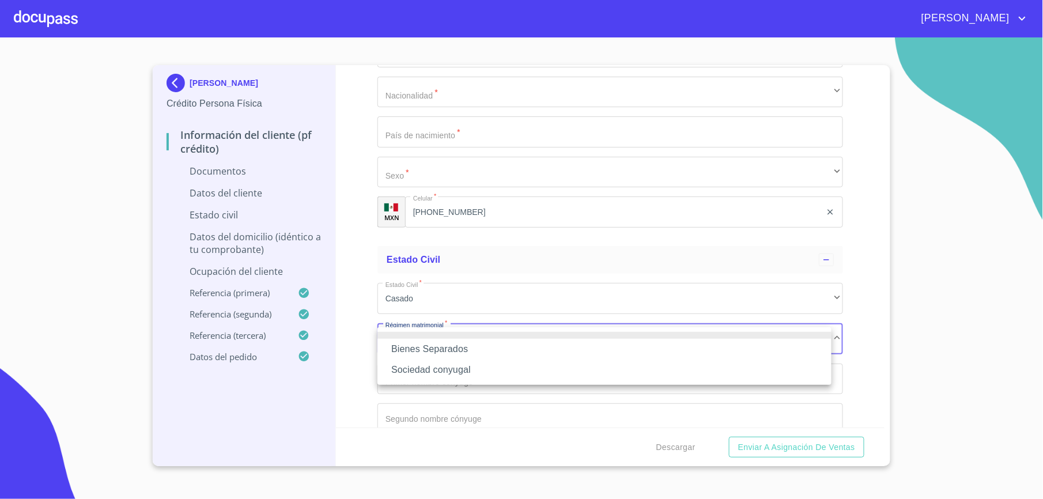
click at [464, 372] on li "Sociedad conyugal" at bounding box center [604, 369] width 454 height 21
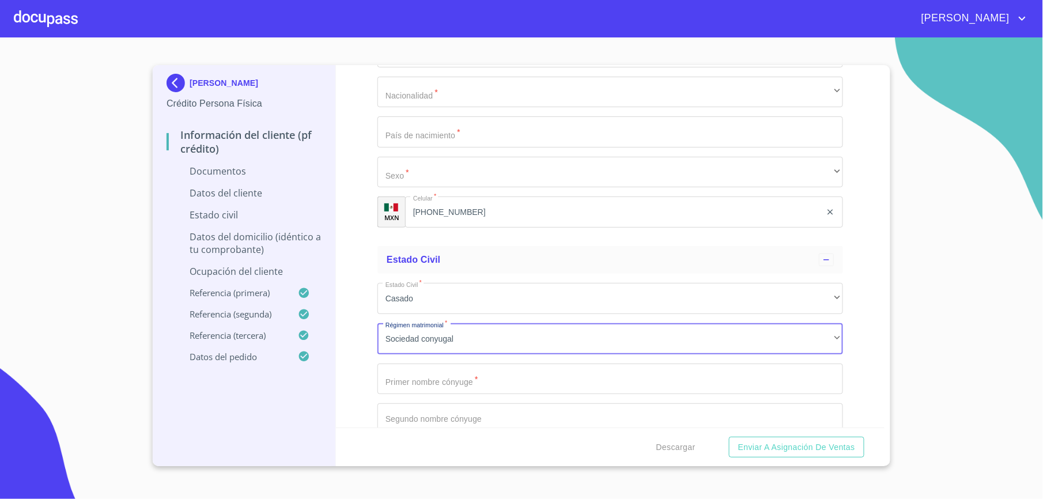
click at [475, 381] on input "Documento de identificación.   *" at bounding box center [609, 379] width 465 height 31
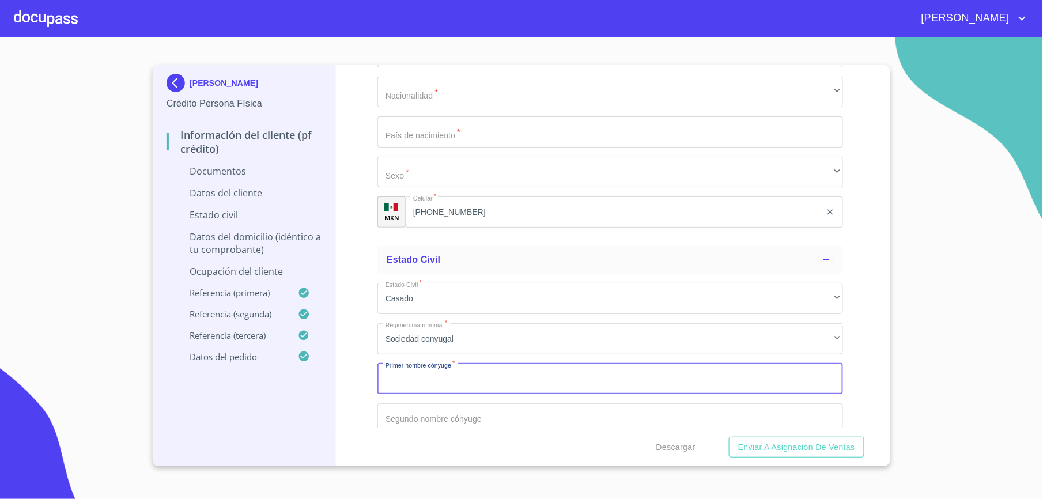
scroll to position [1925, 0]
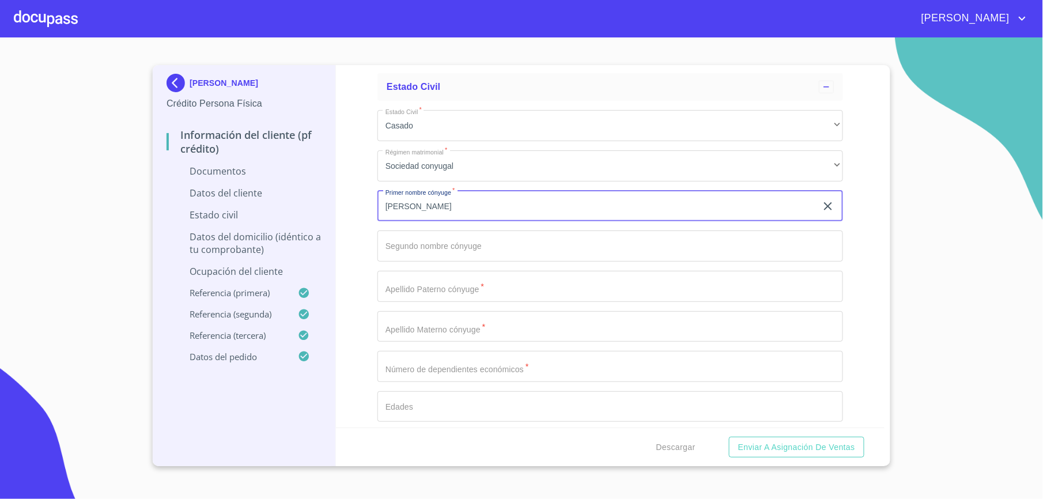
type input "[PERSON_NAME]"
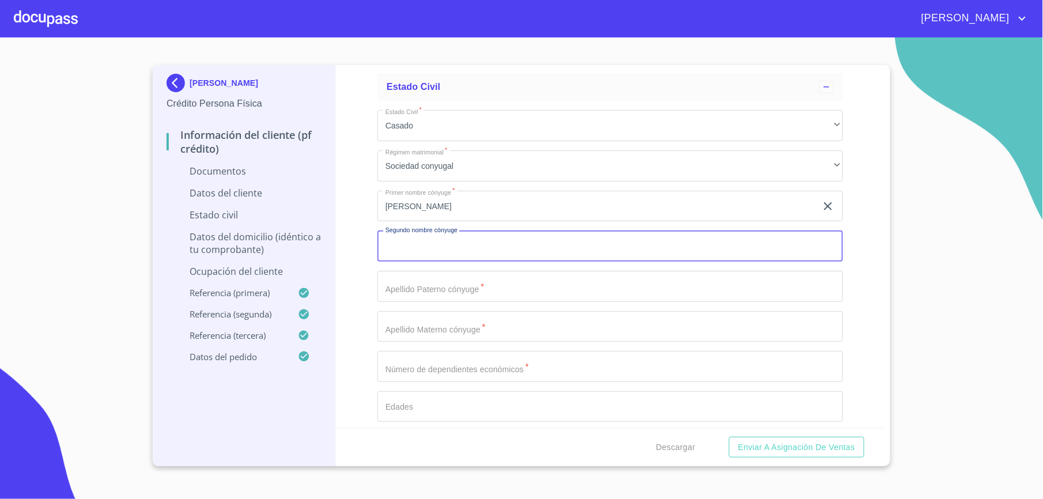
type input "d"
type input "[PERSON_NAME]"
click at [436, 302] on input "Documento de identificación.   *" at bounding box center [609, 286] width 465 height 31
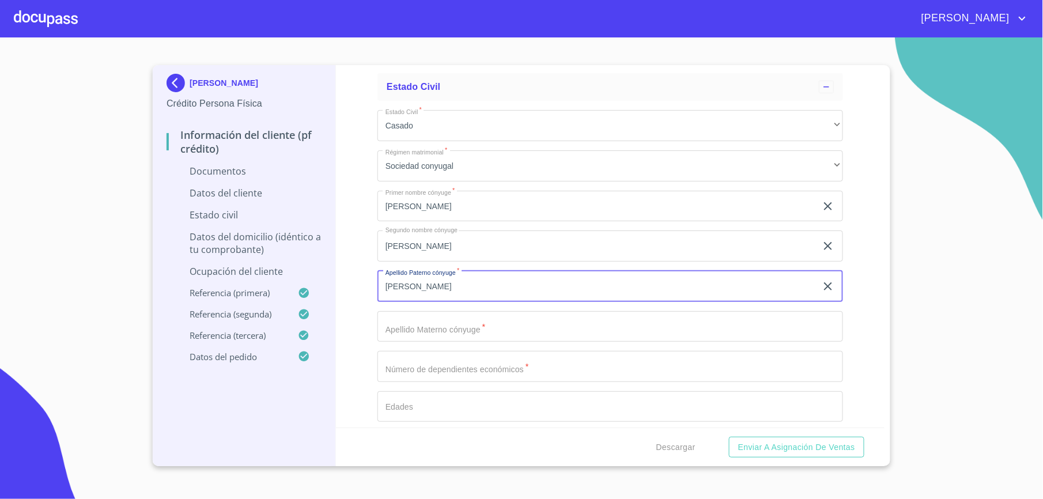
type input "[PERSON_NAME]"
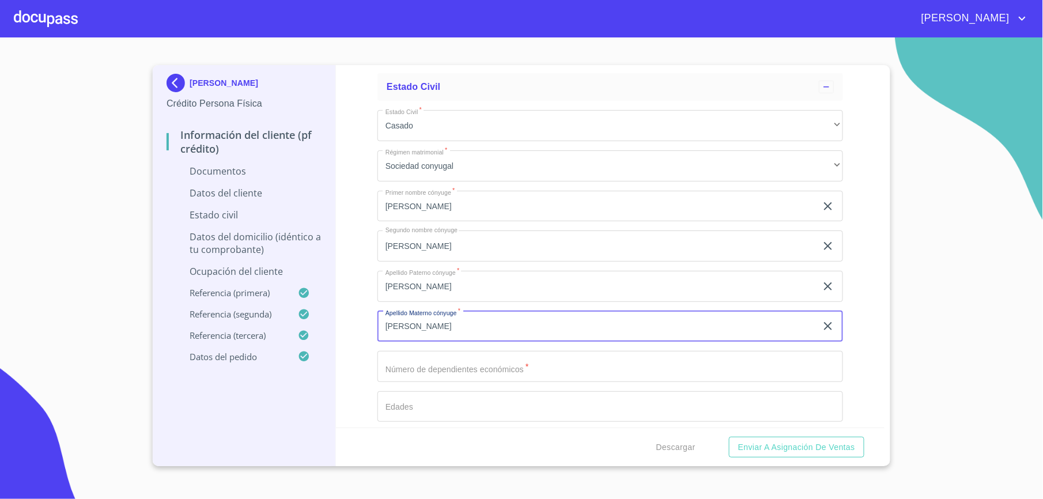
scroll to position [1849, 0]
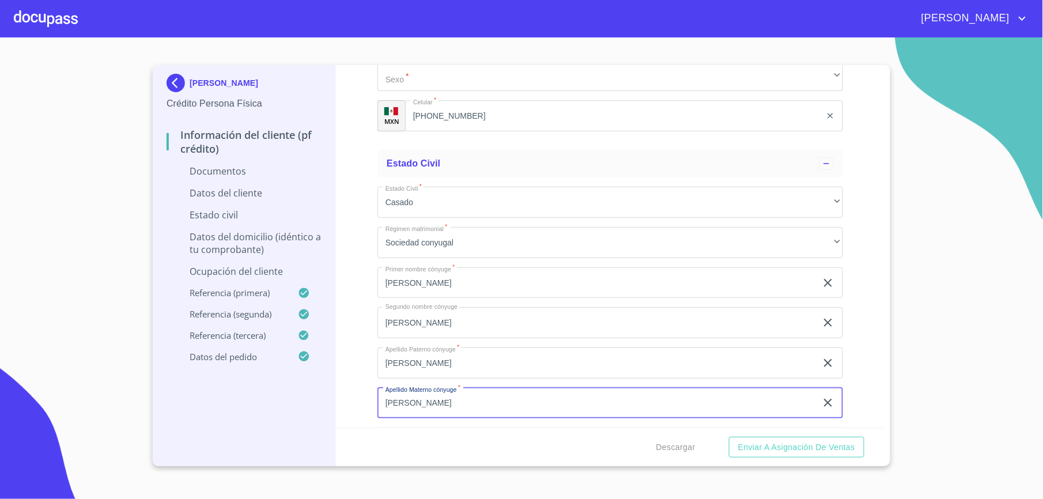
type input "[PERSON_NAME]"
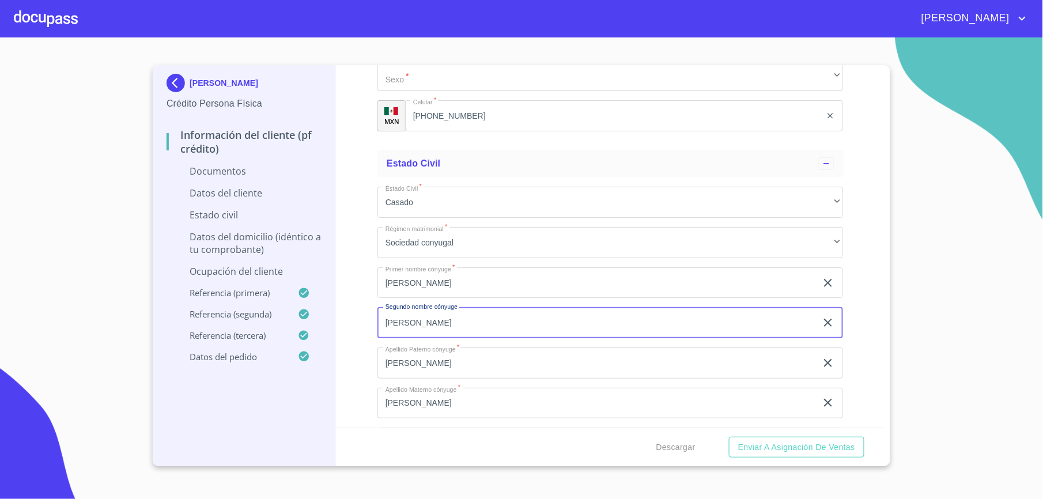
drag, startPoint x: 427, startPoint y: 331, endPoint x: 191, endPoint y: 312, distance: 236.4
click at [191, 312] on div "[PERSON_NAME] Crédito Persona Física Información del cliente (PF crédito) Docum…" at bounding box center [519, 265] width 732 height 401
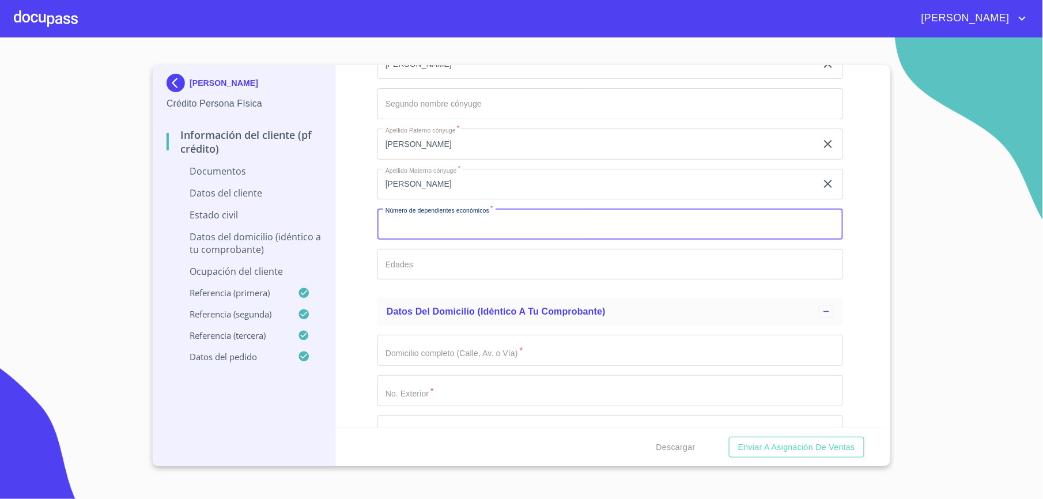
click at [520, 233] on input "Documento de identificación.   *" at bounding box center [609, 224] width 465 height 31
type input "0"
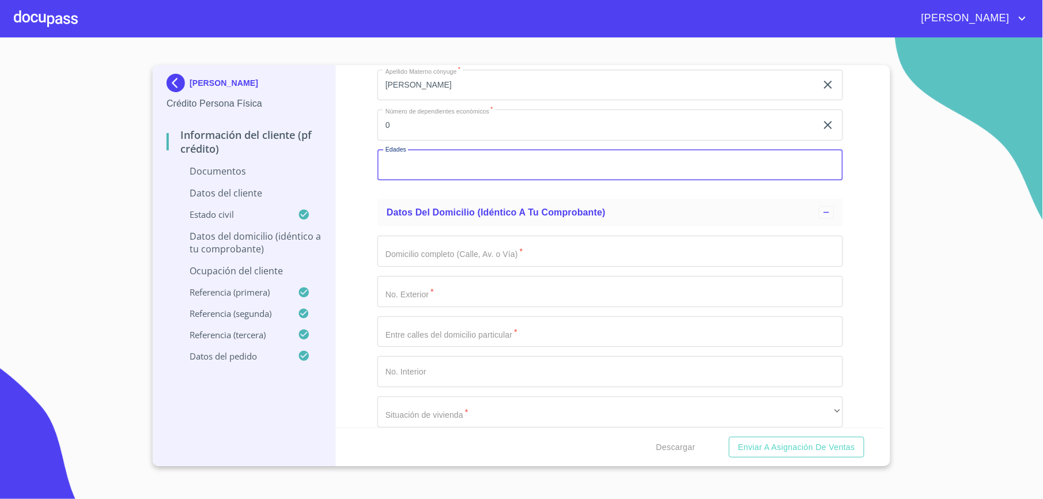
scroll to position [2178, 0]
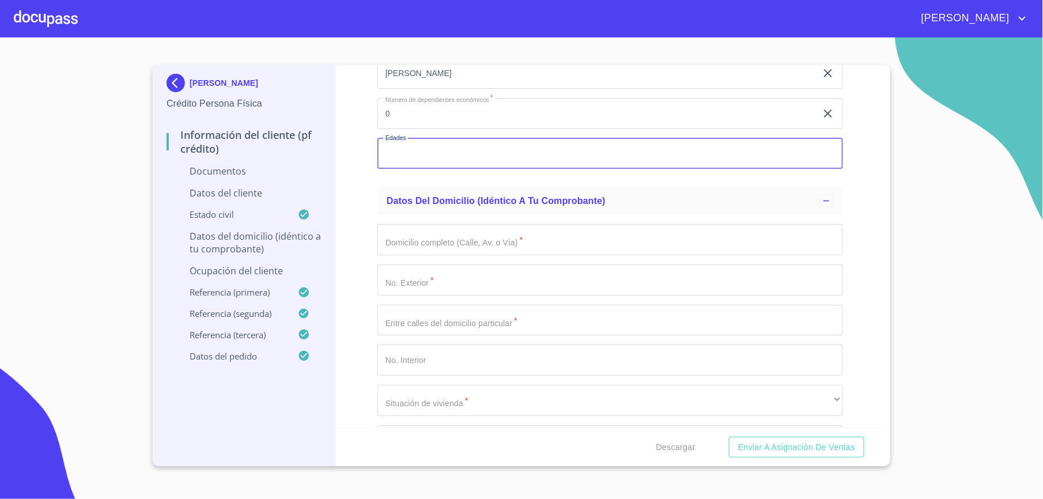
click at [762, 245] on input "Documento de identificación.   *" at bounding box center [609, 239] width 465 height 31
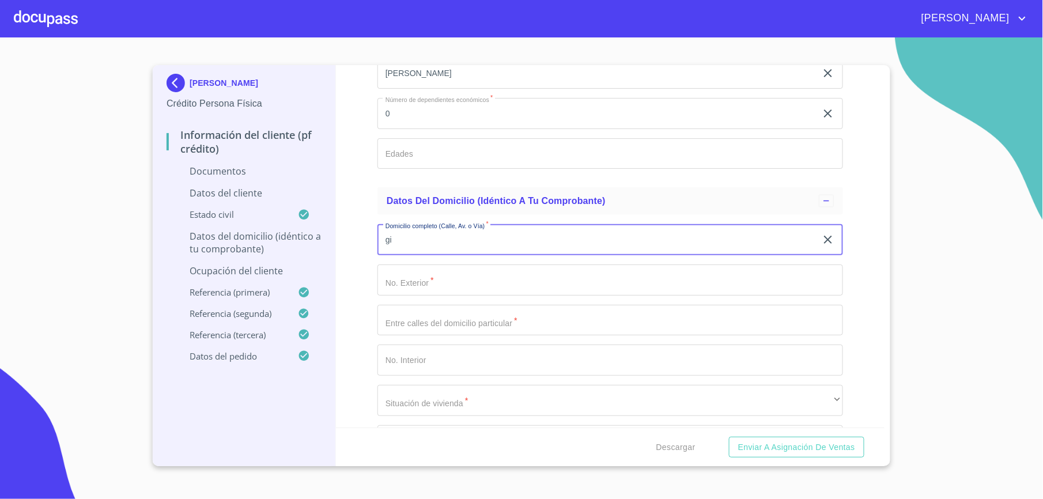
type input "g"
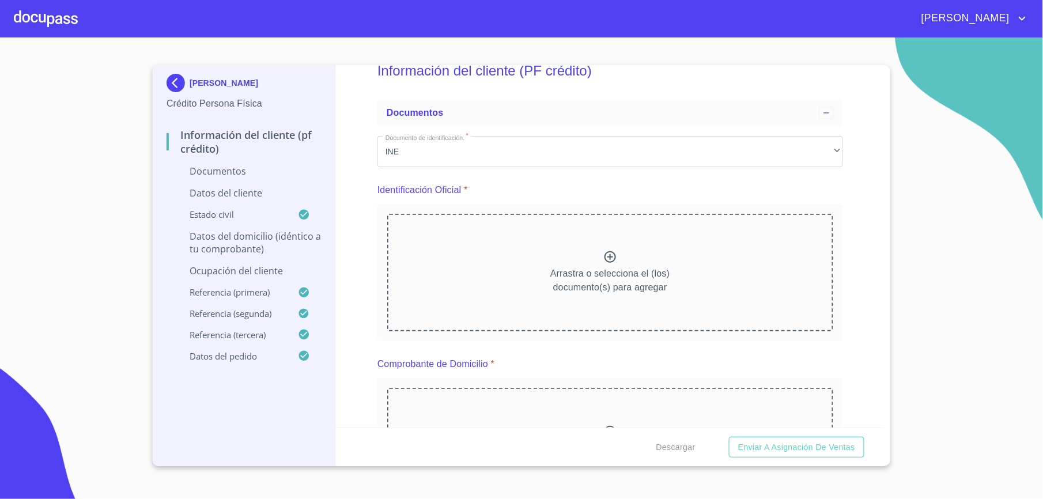
scroll to position [0, 0]
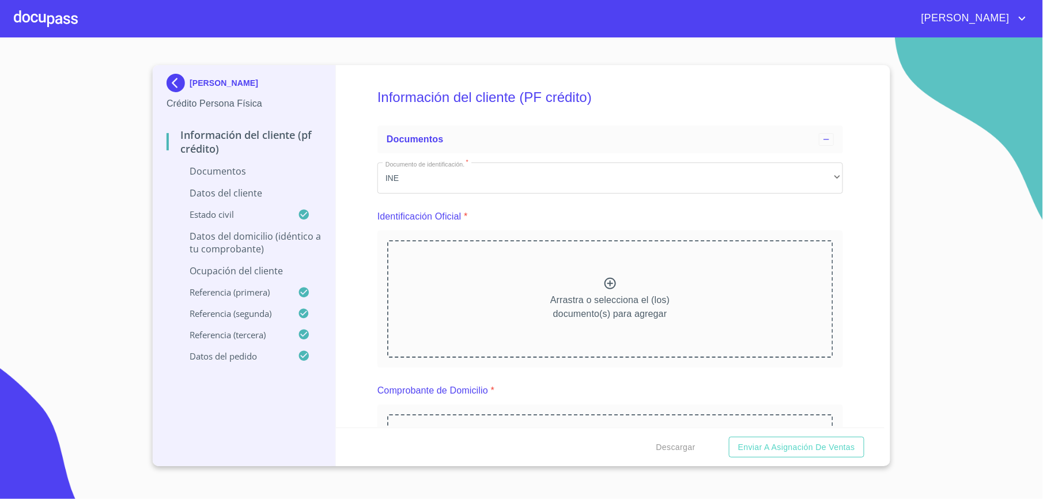
click at [865, 153] on div "Información del cliente (PF crédito) Documentos Documento de identificación.   …" at bounding box center [610, 246] width 549 height 362
click at [551, 289] on div "Arrastra o selecciona el (los) documento(s) para agregar" at bounding box center [610, 299] width 446 height 118
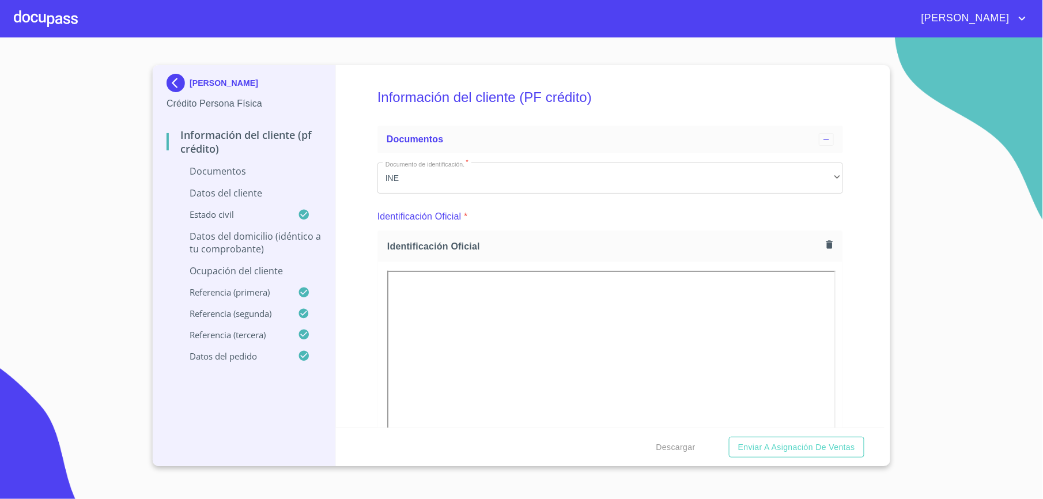
click at [824, 248] on icon "button" at bounding box center [829, 244] width 11 height 11
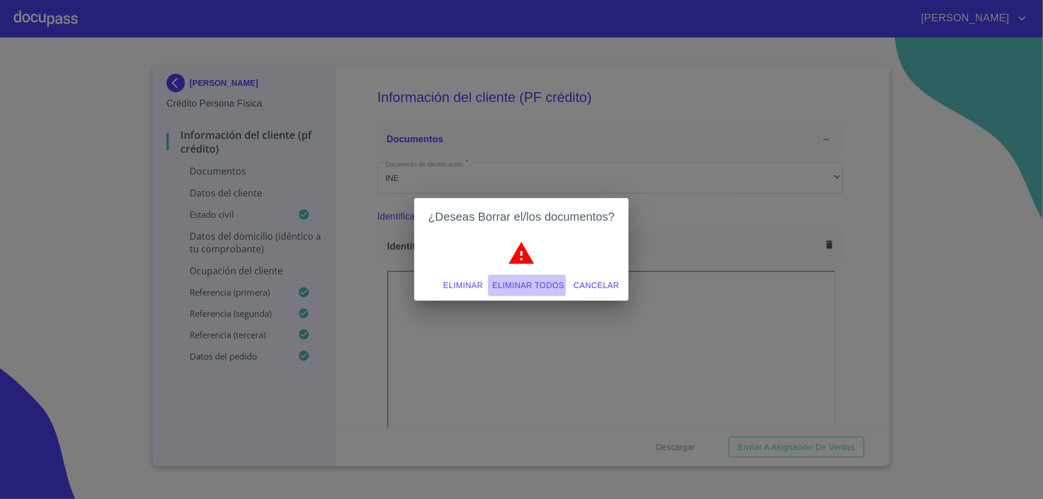
click at [516, 286] on span "Eliminar todos" at bounding box center [529, 285] width 72 height 14
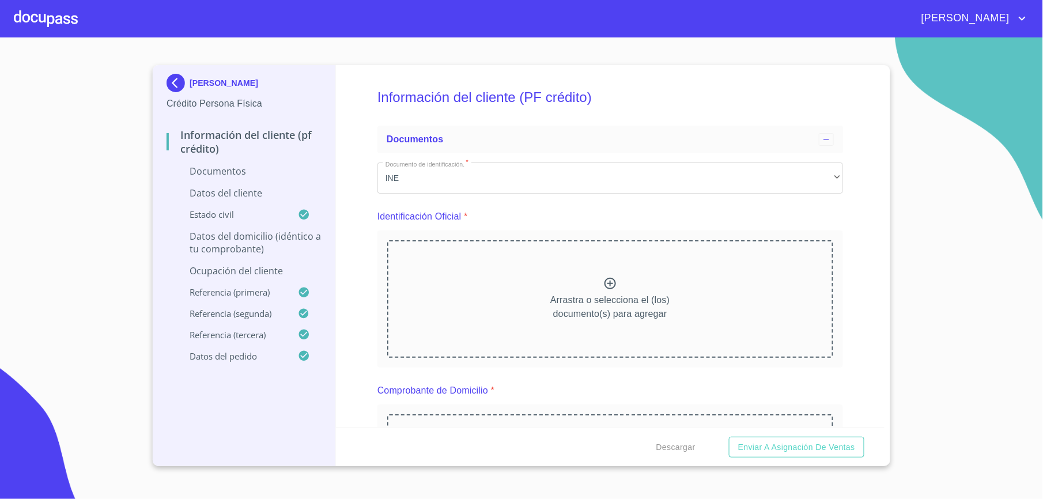
click at [858, 156] on div "Información del cliente (PF crédito) Documentos Documento de identificación.   …" at bounding box center [610, 246] width 549 height 362
click at [664, 271] on div "Arrastra o selecciona el (los) documento(s) para agregar" at bounding box center [610, 299] width 446 height 118
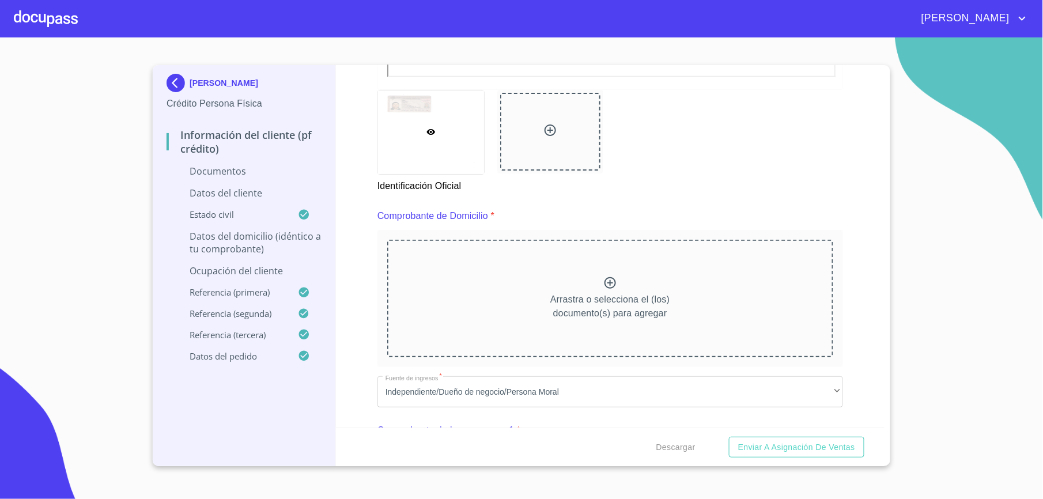
scroll to position [528, 0]
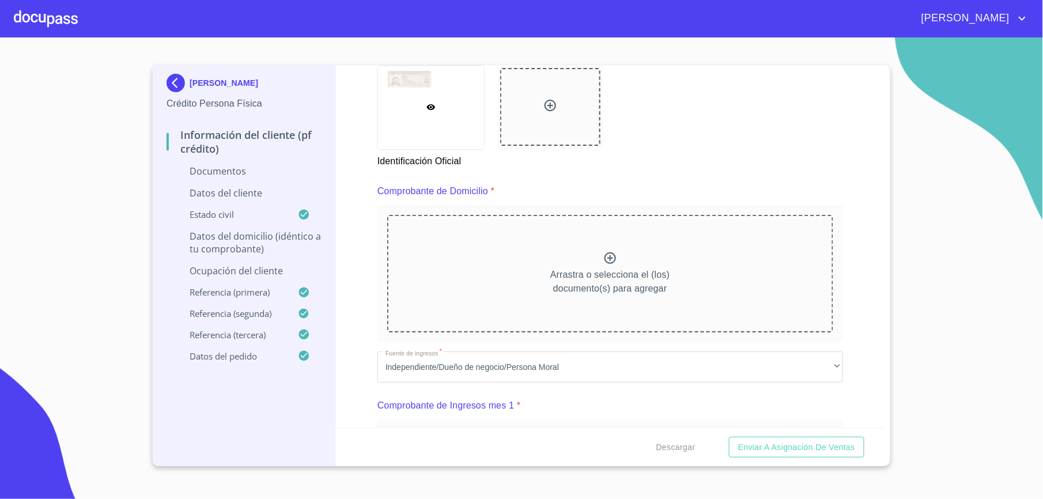
click at [661, 253] on div "Arrastra o selecciona el (los) documento(s) para agregar" at bounding box center [610, 274] width 446 height 118
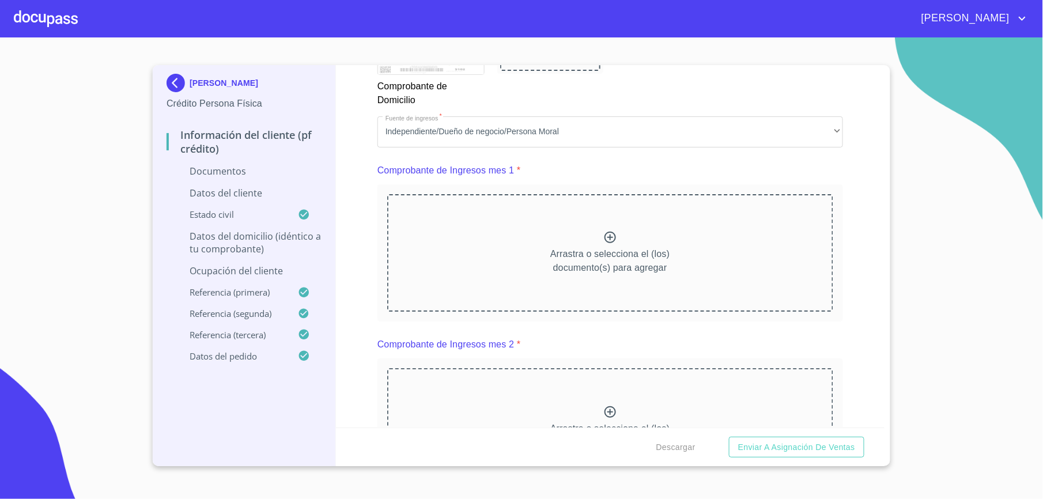
scroll to position [1119, 0]
